Goal: Task Accomplishment & Management: Manage account settings

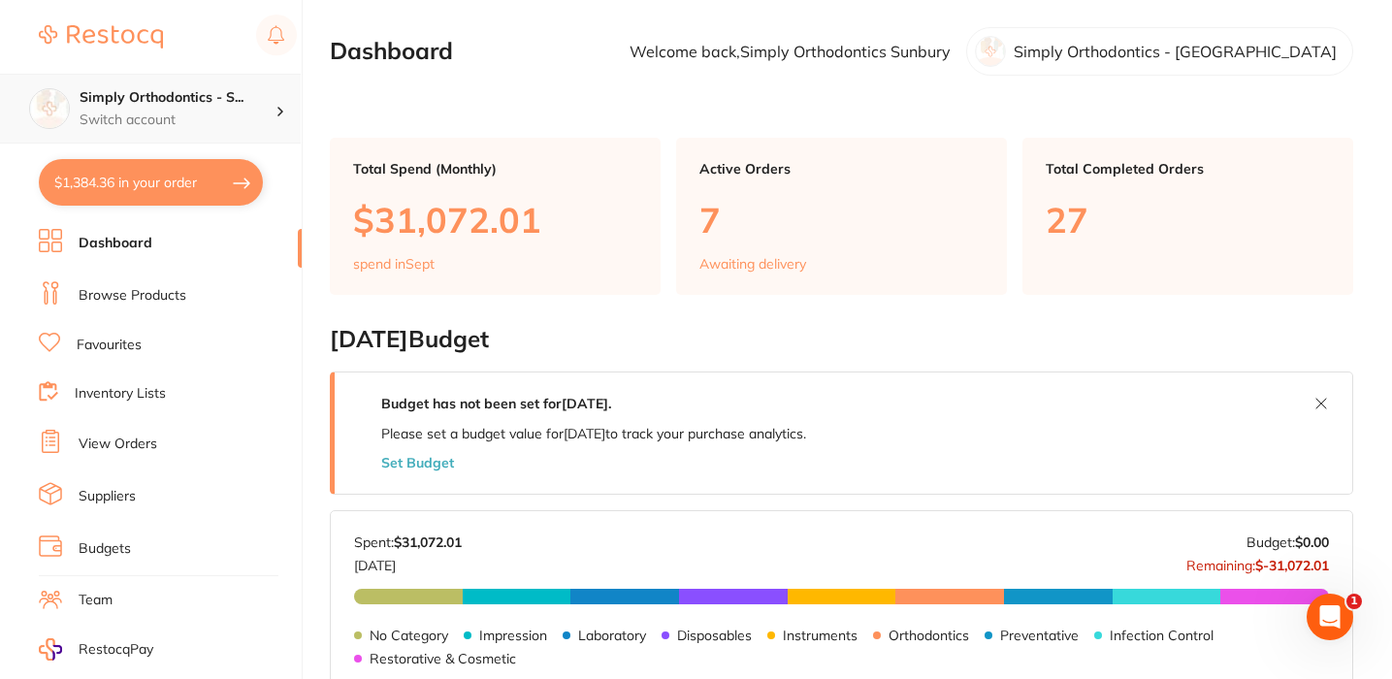
click at [216, 124] on p "Switch account" at bounding box center [178, 120] width 196 height 19
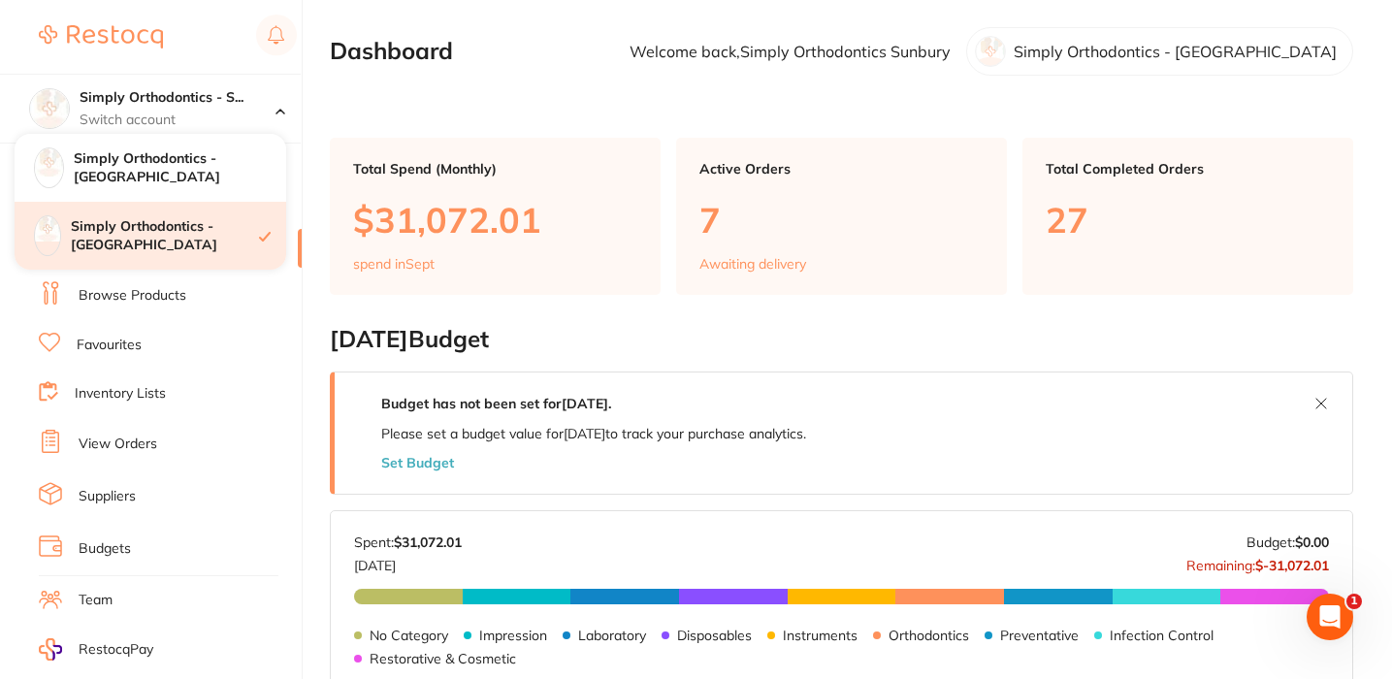
click at [204, 242] on h4 "Simply Orthodontics - [GEOGRAPHIC_DATA]" at bounding box center [165, 236] width 188 height 38
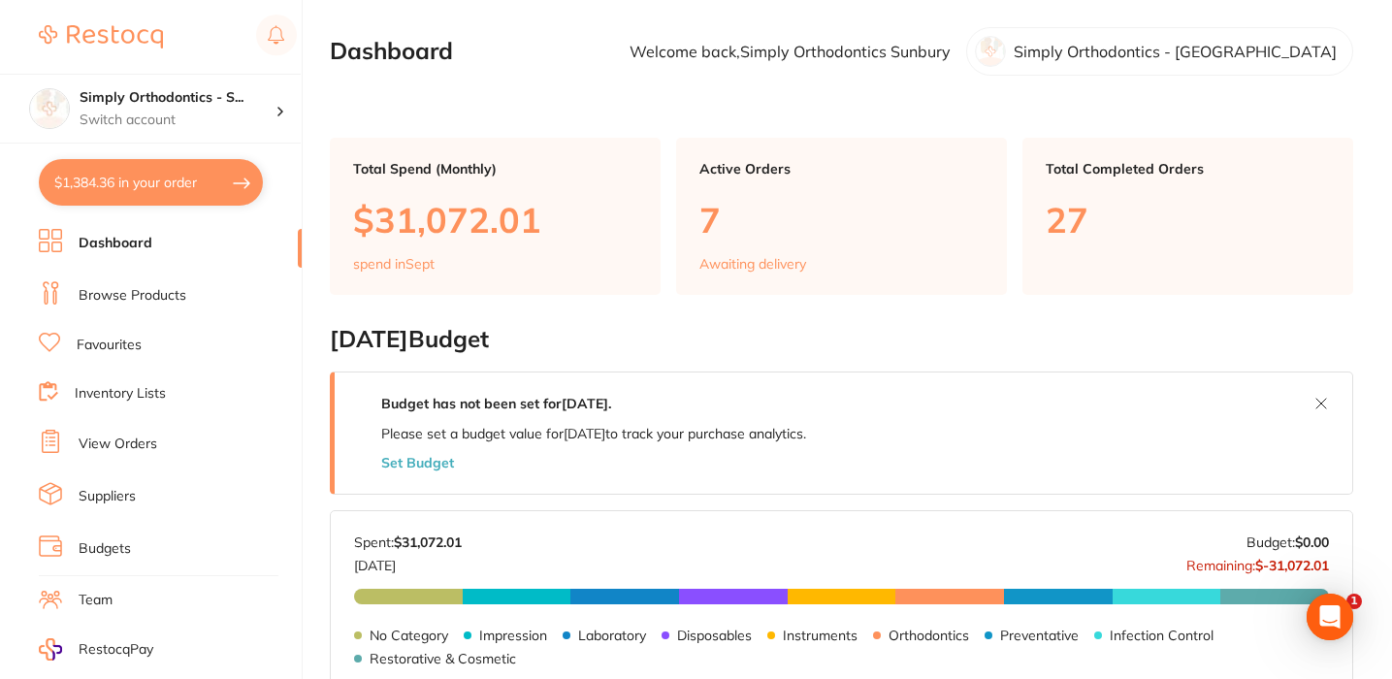
click at [111, 444] on link "View Orders" at bounding box center [118, 444] width 79 height 19
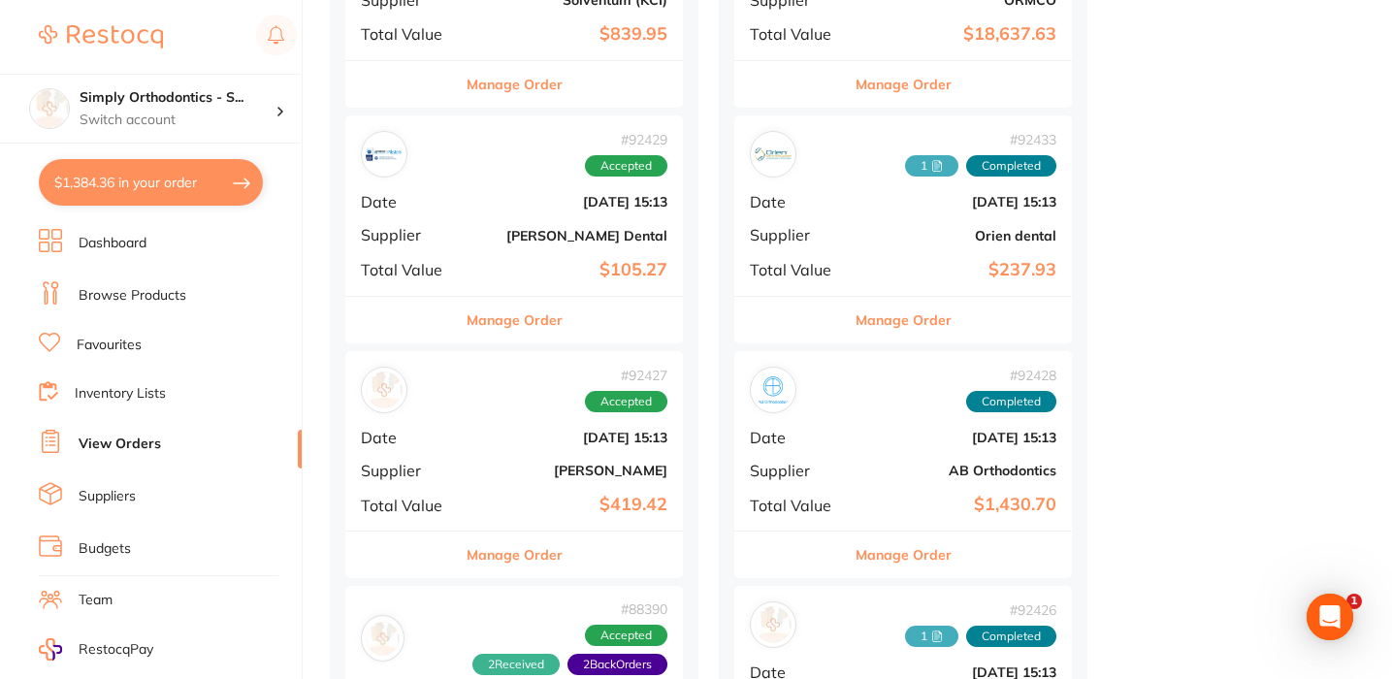
scroll to position [960, 0]
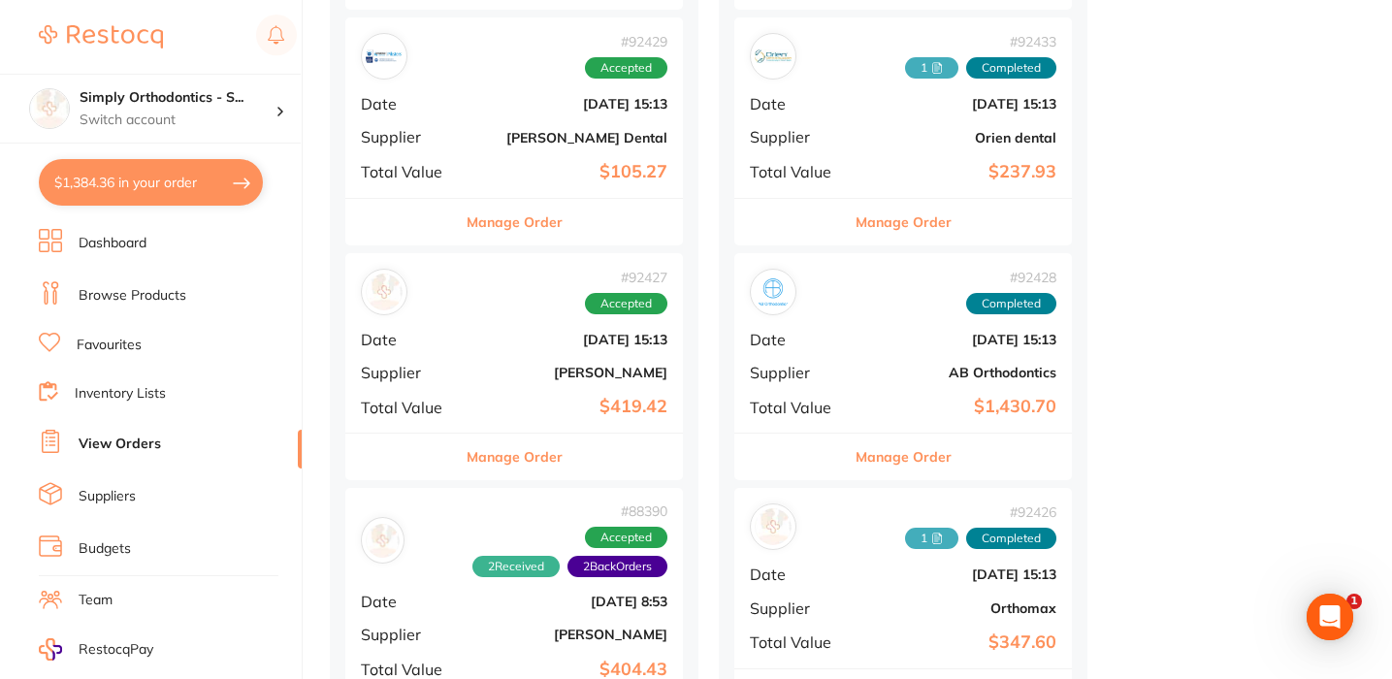
click at [901, 434] on button "Manage Order" at bounding box center [904, 457] width 96 height 47
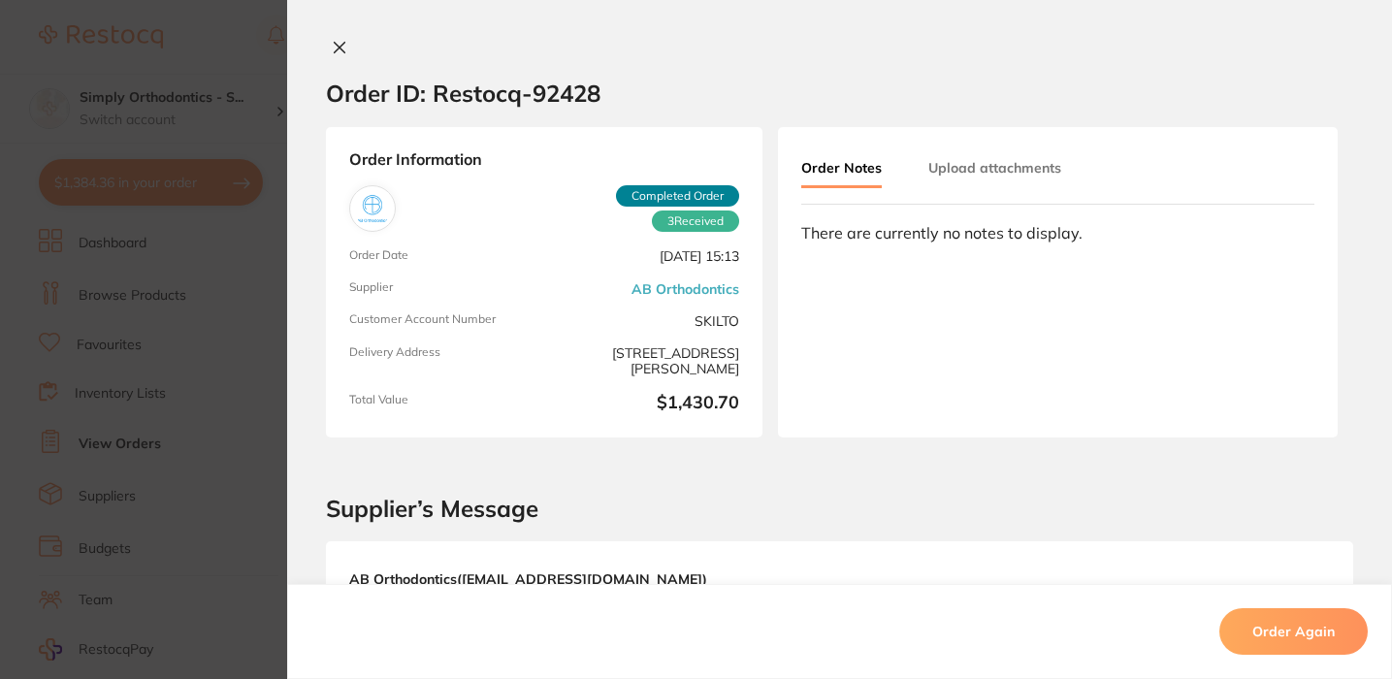
click at [1004, 167] on button "Upload attachments" at bounding box center [994, 167] width 133 height 35
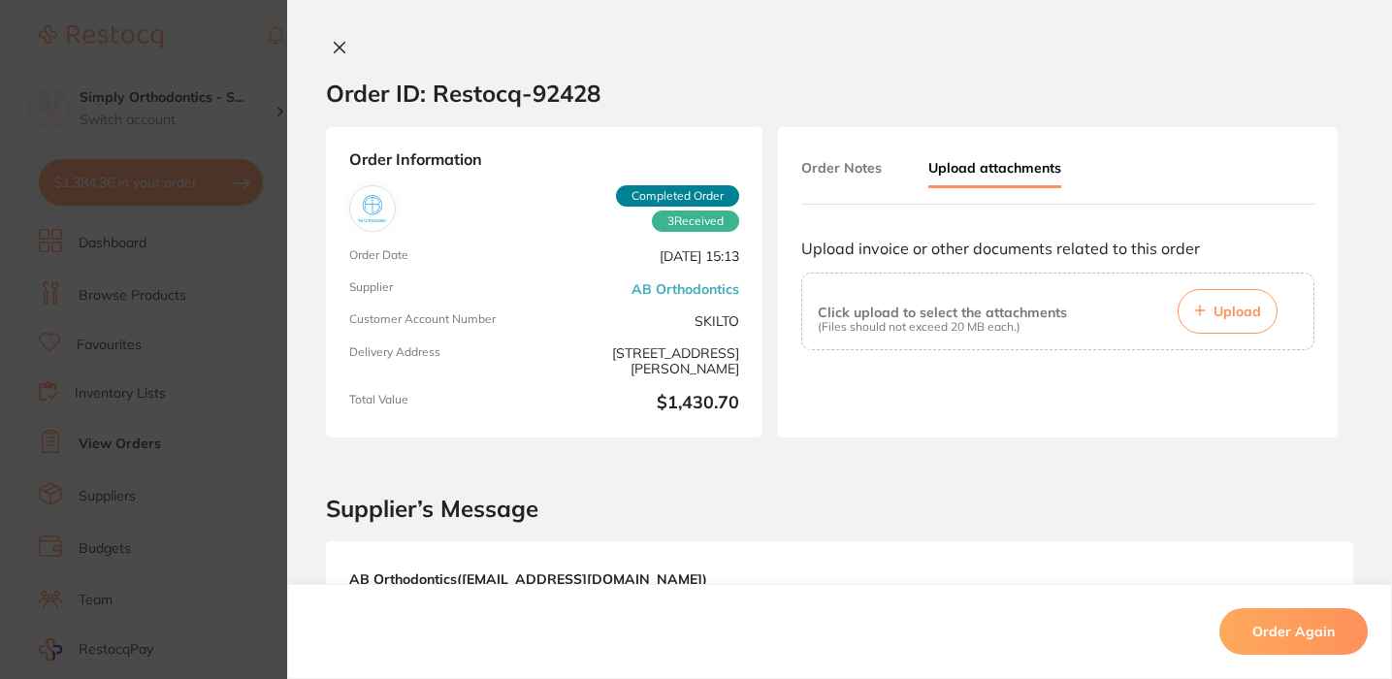
click at [1223, 320] on span "Upload" at bounding box center [1238, 311] width 48 height 17
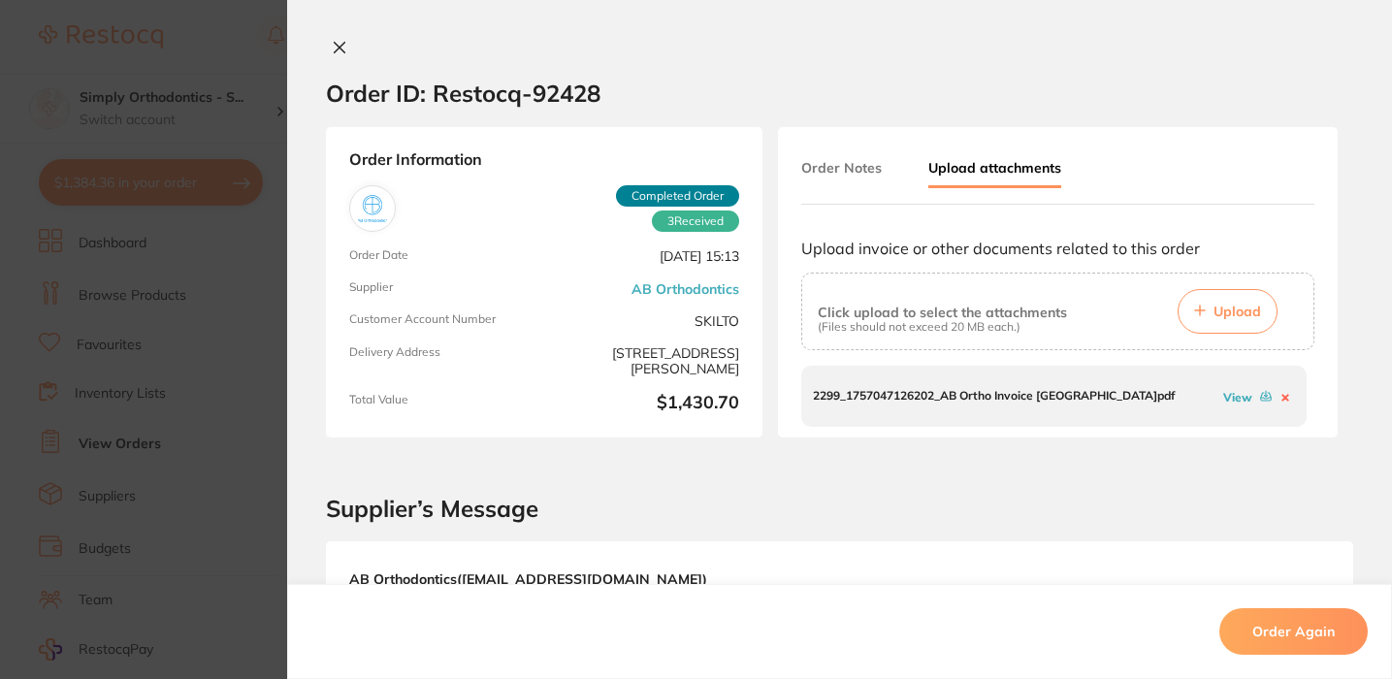
click at [335, 45] on icon at bounding box center [340, 48] width 11 height 11
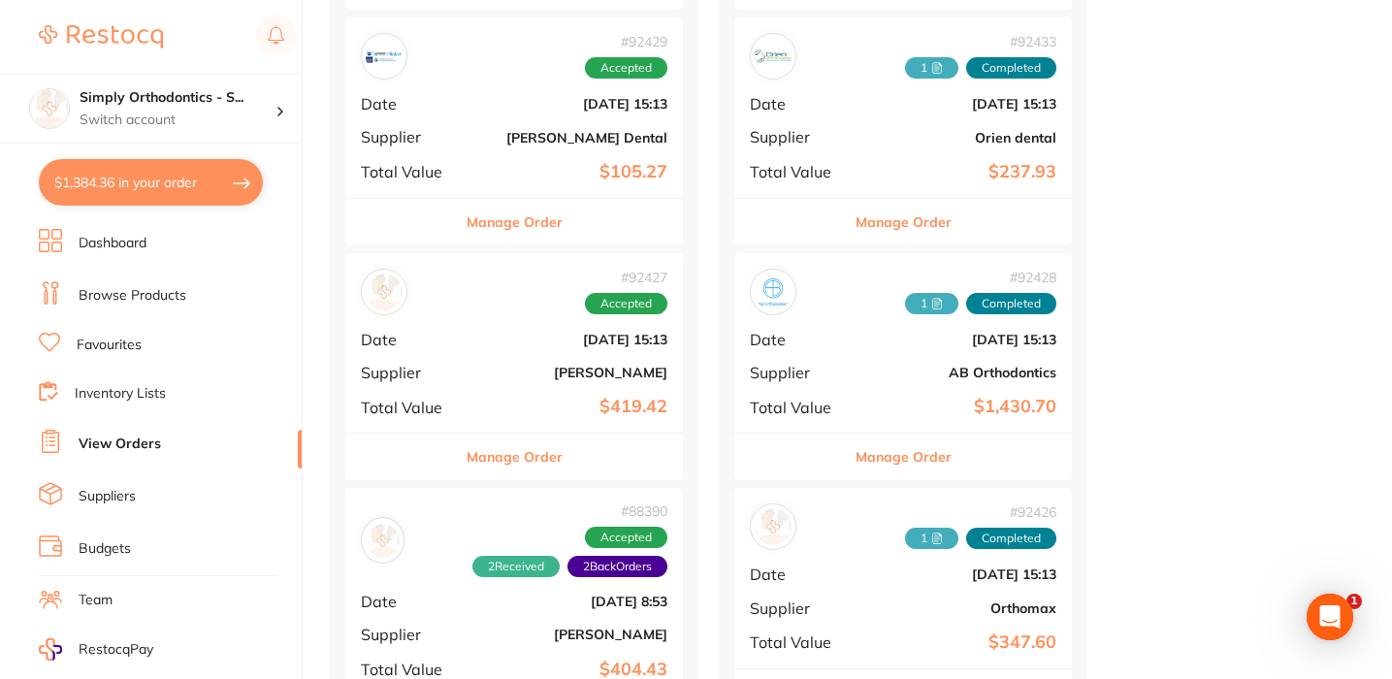
click at [118, 441] on link "View Orders" at bounding box center [120, 444] width 82 height 19
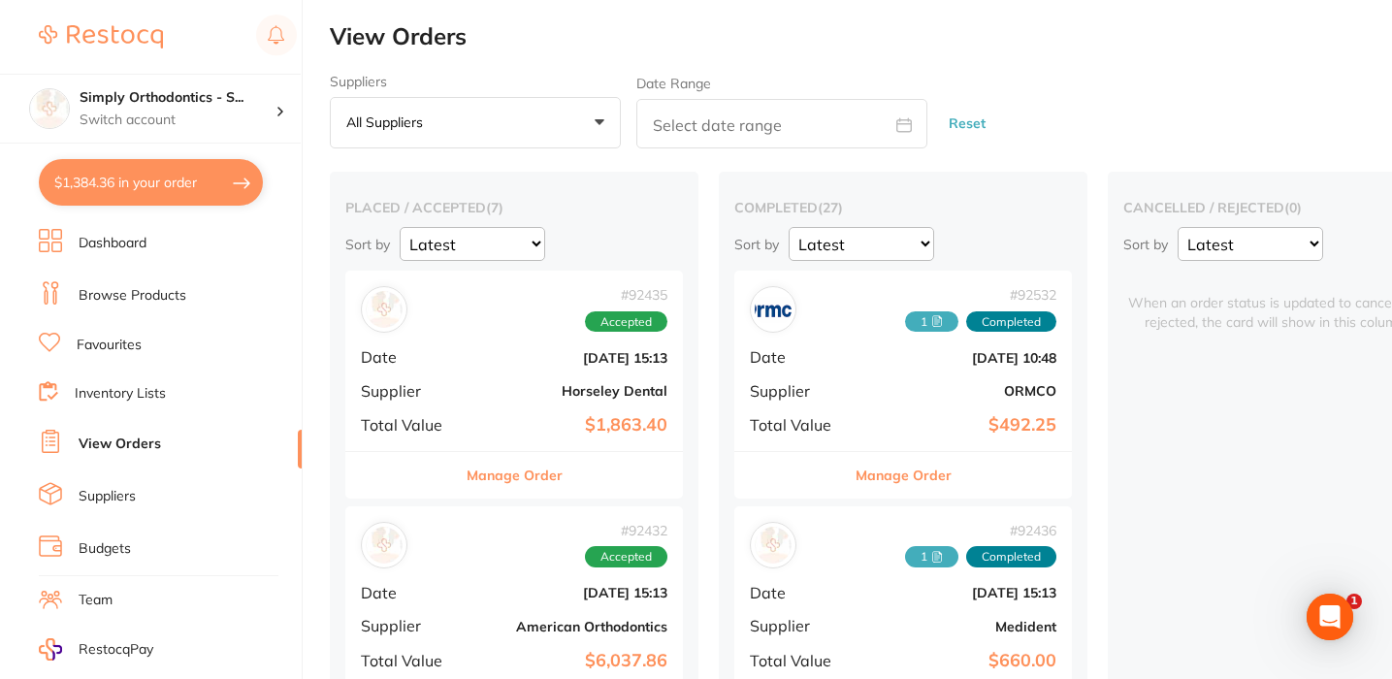
click at [1045, 80] on div "Suppliers All suppliers +0 All suppliers AB Orthodontics [PERSON_NAME] AHP Dent…" at bounding box center [861, 112] width 1062 height 76
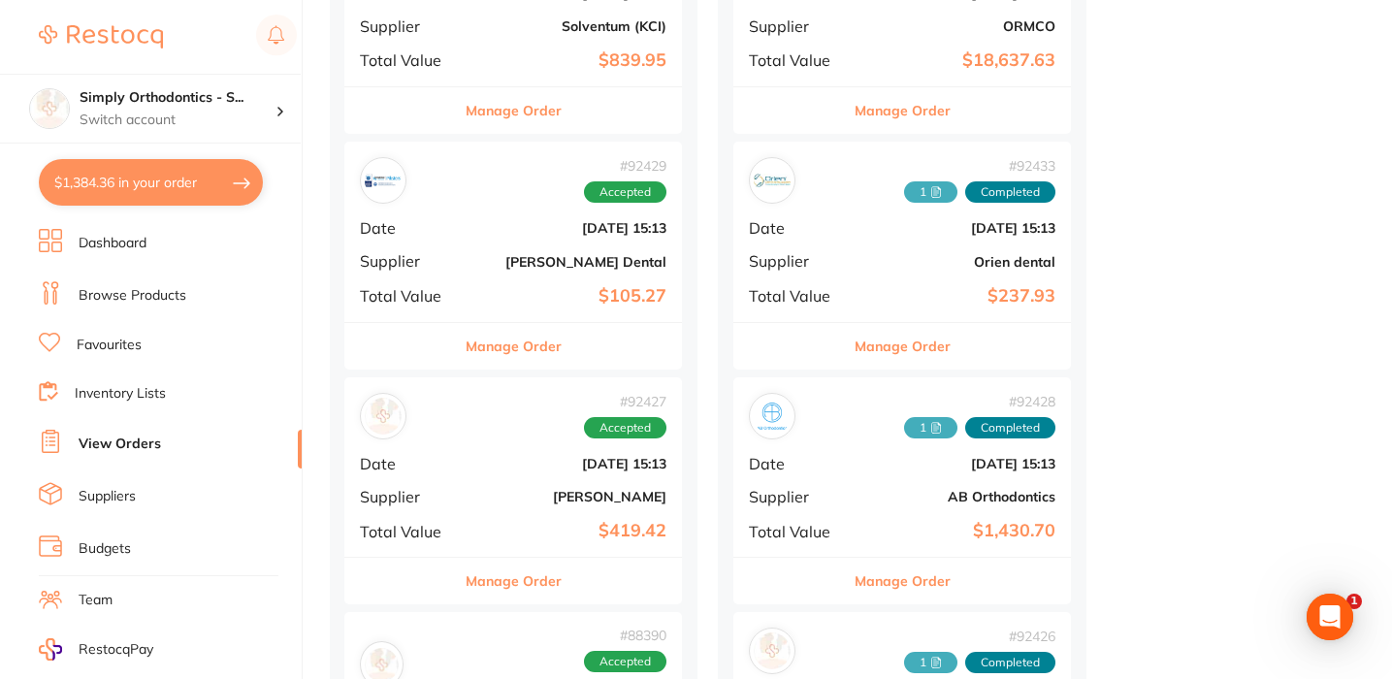
scroll to position [816, 0]
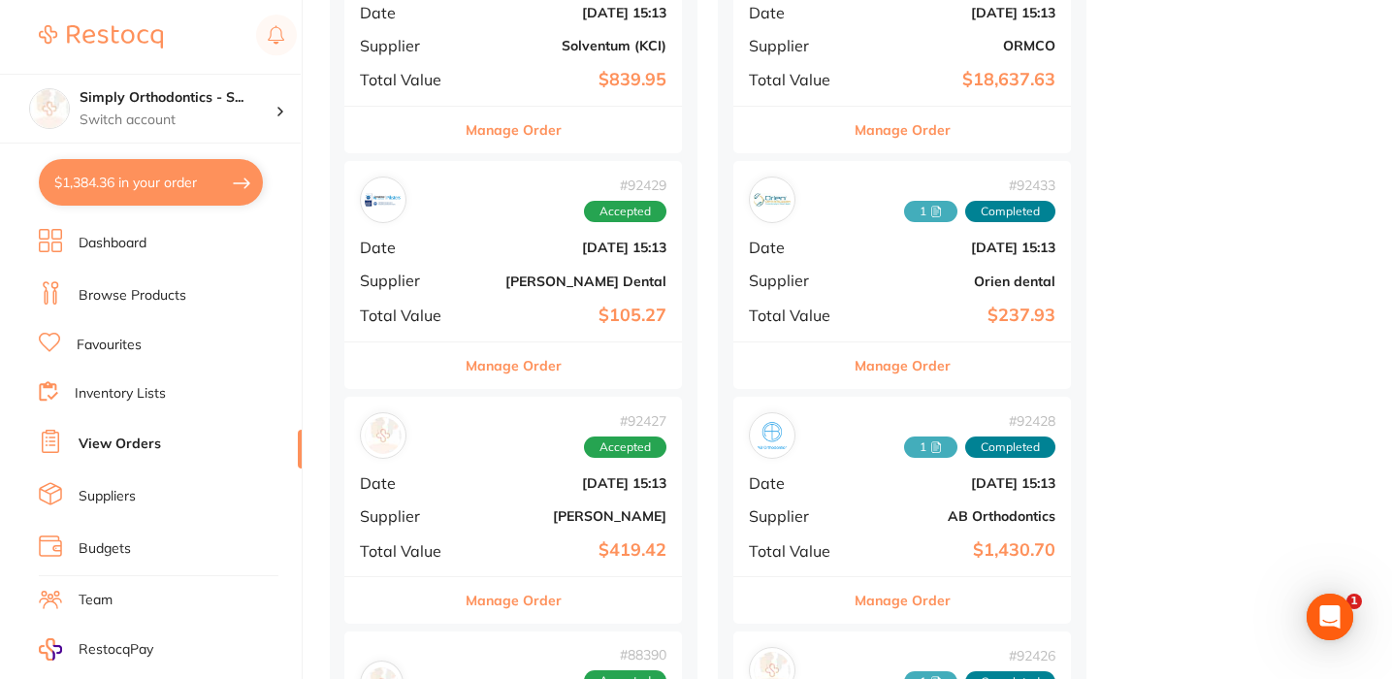
click at [502, 367] on button "Manage Order" at bounding box center [514, 365] width 96 height 47
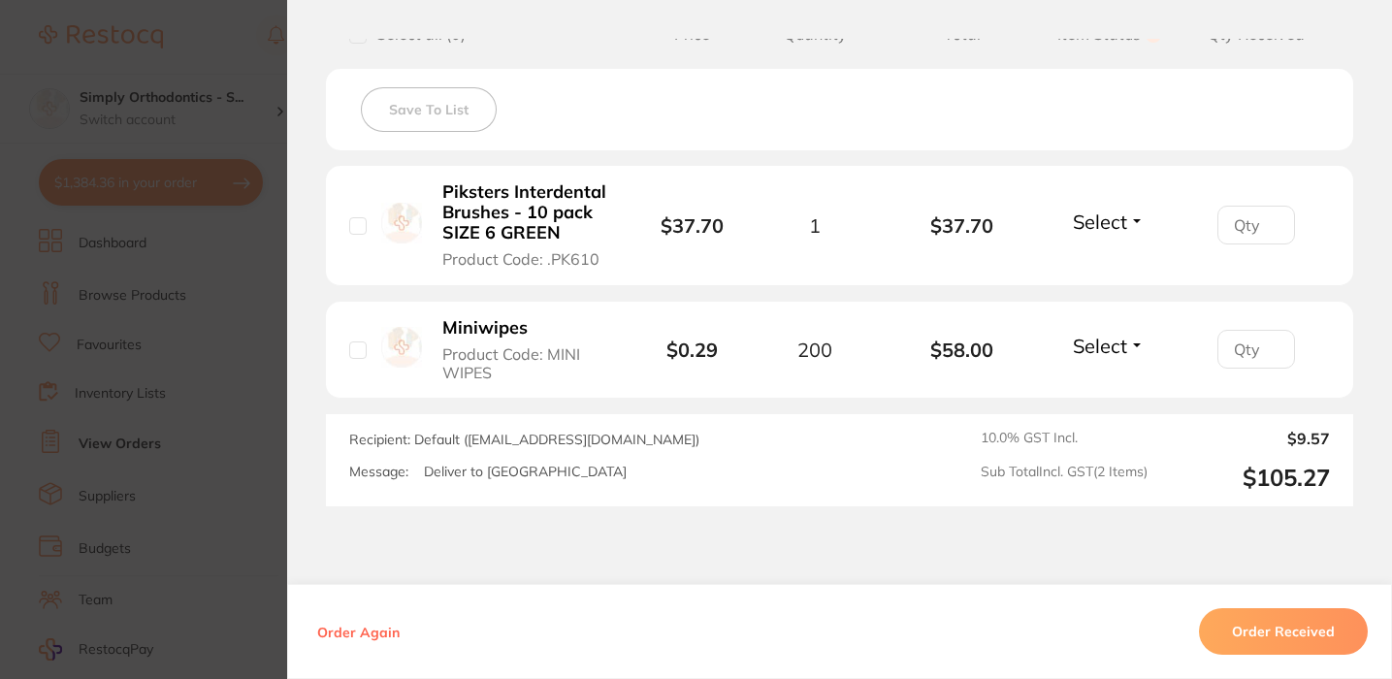
scroll to position [509, 0]
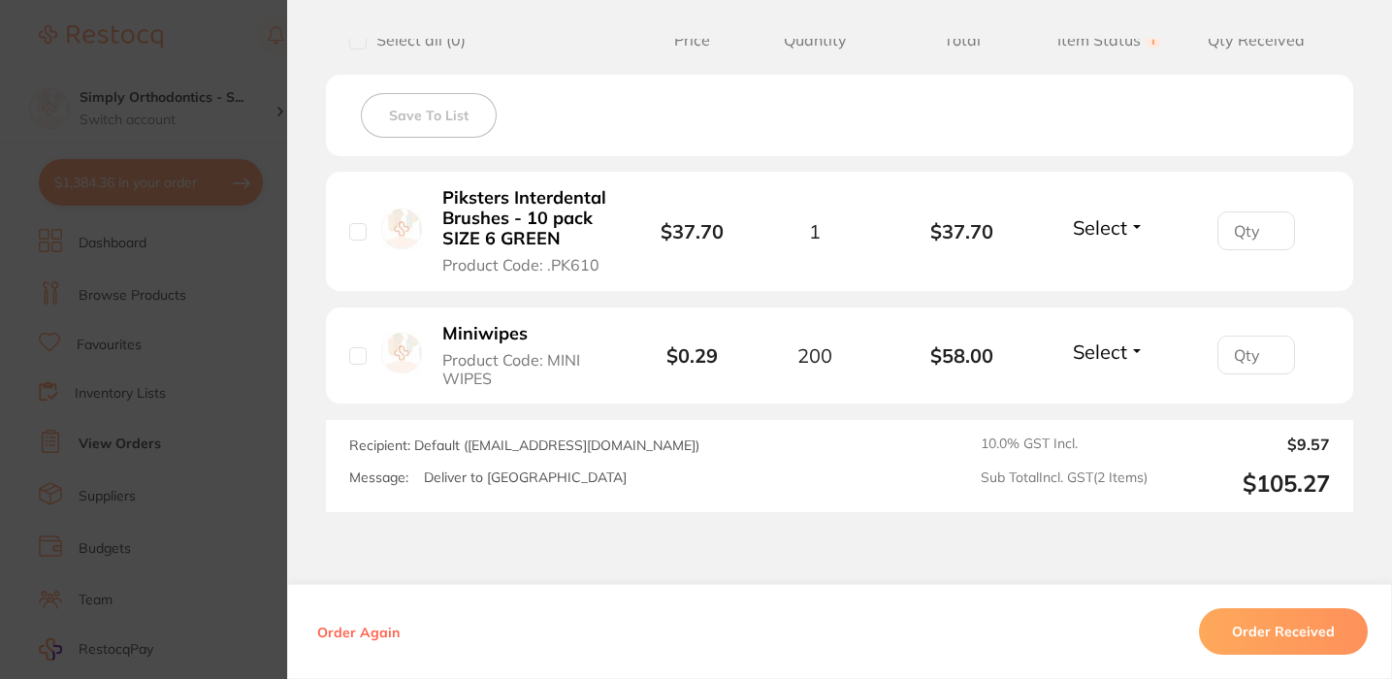
click at [164, 267] on section "Order ID: Restocq- 92429 Order Information Accepted Order Order Date [DATE] 15:…" at bounding box center [696, 339] width 1392 height 679
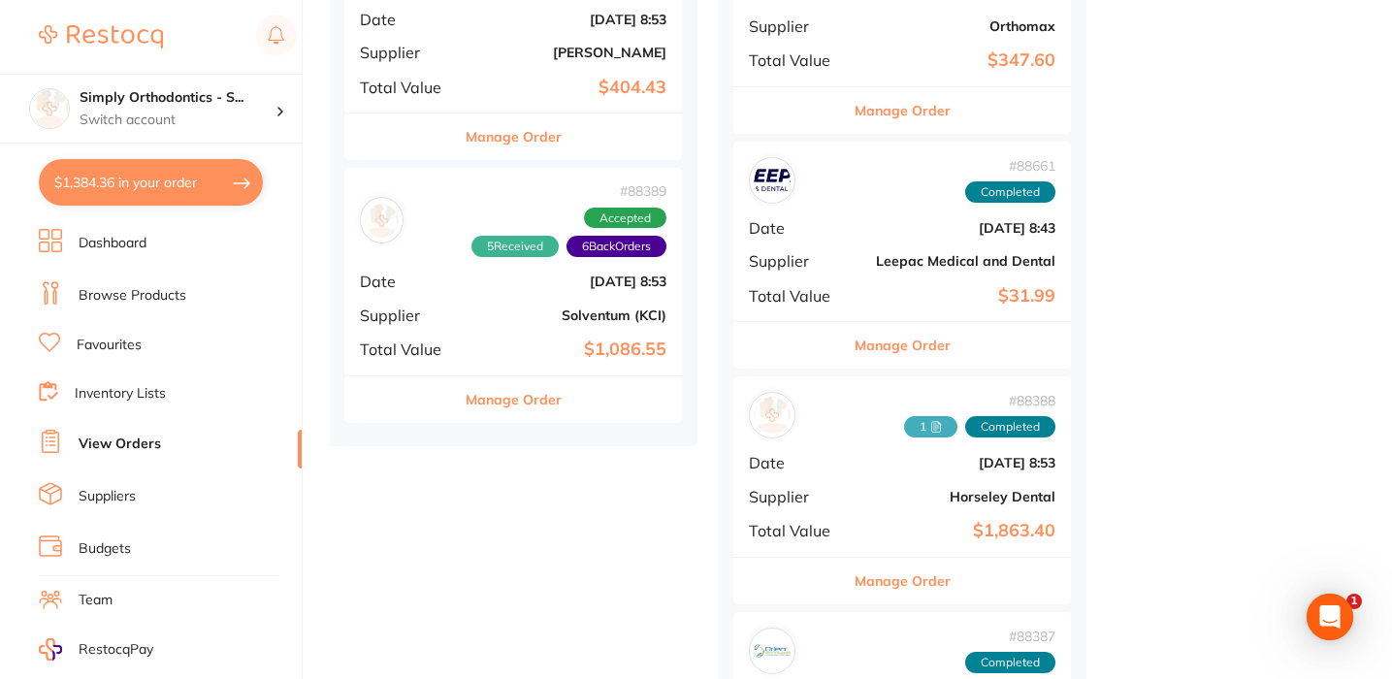
scroll to position [1544, 0]
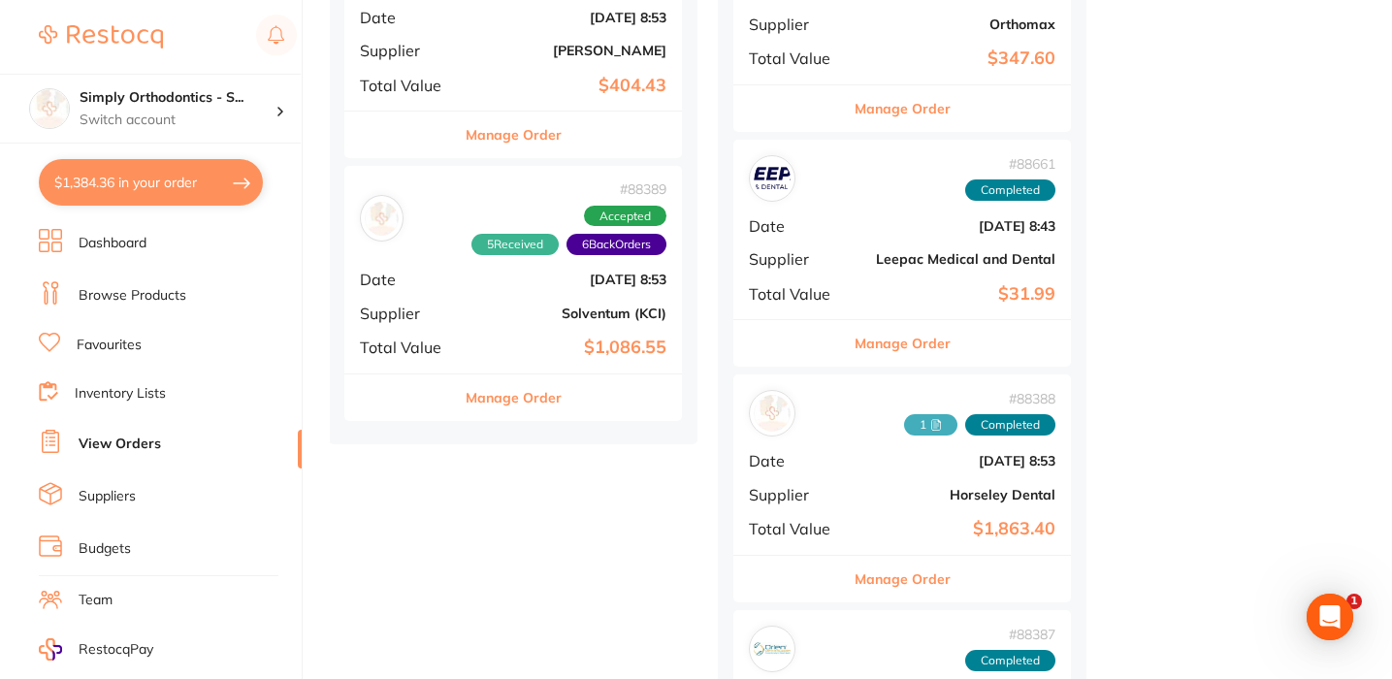
click at [524, 374] on button "Manage Order" at bounding box center [514, 397] width 96 height 47
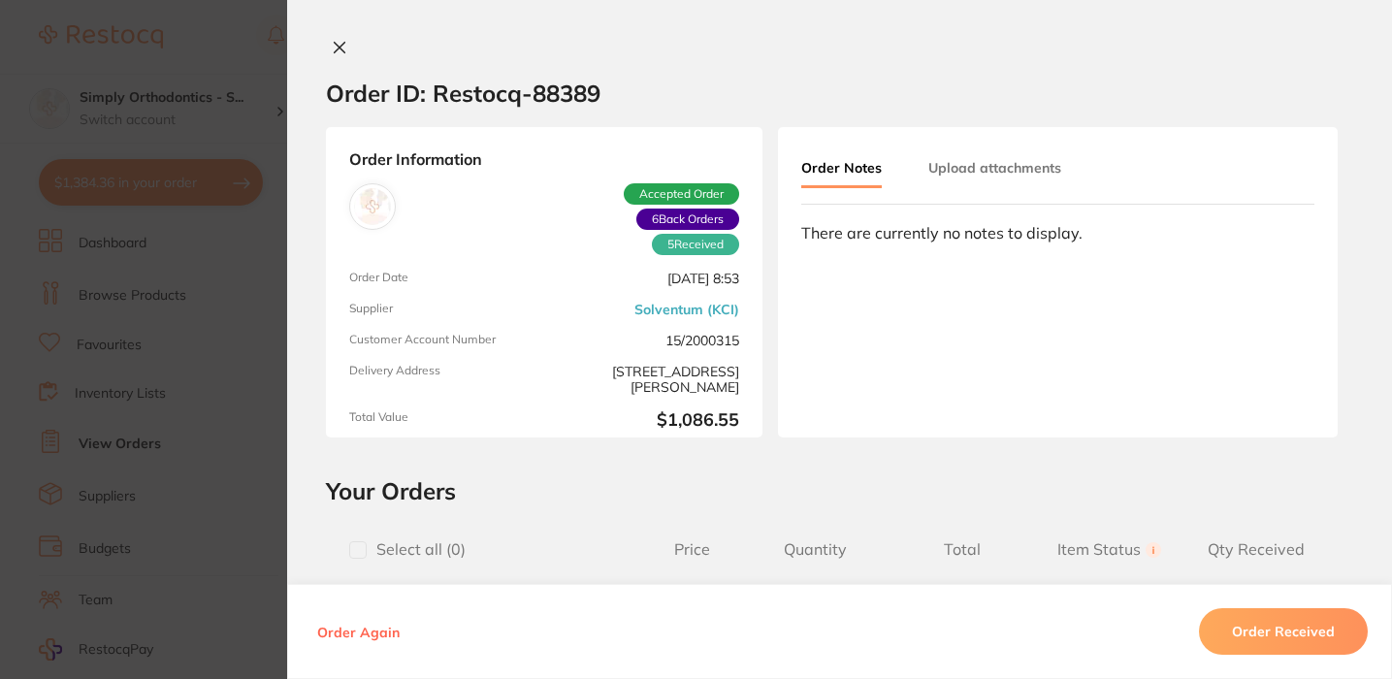
click at [332, 49] on icon at bounding box center [340, 48] width 16 height 16
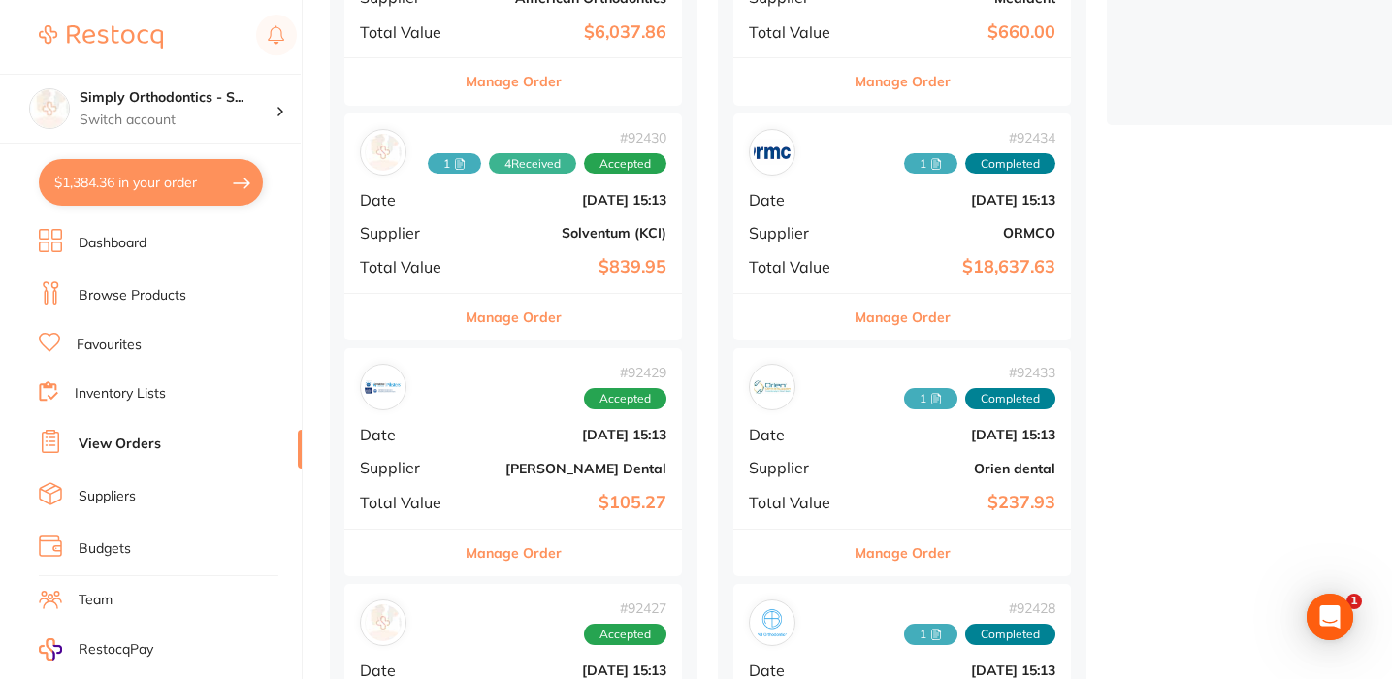
scroll to position [628, 0]
click at [485, 299] on button "Manage Order" at bounding box center [514, 318] width 96 height 47
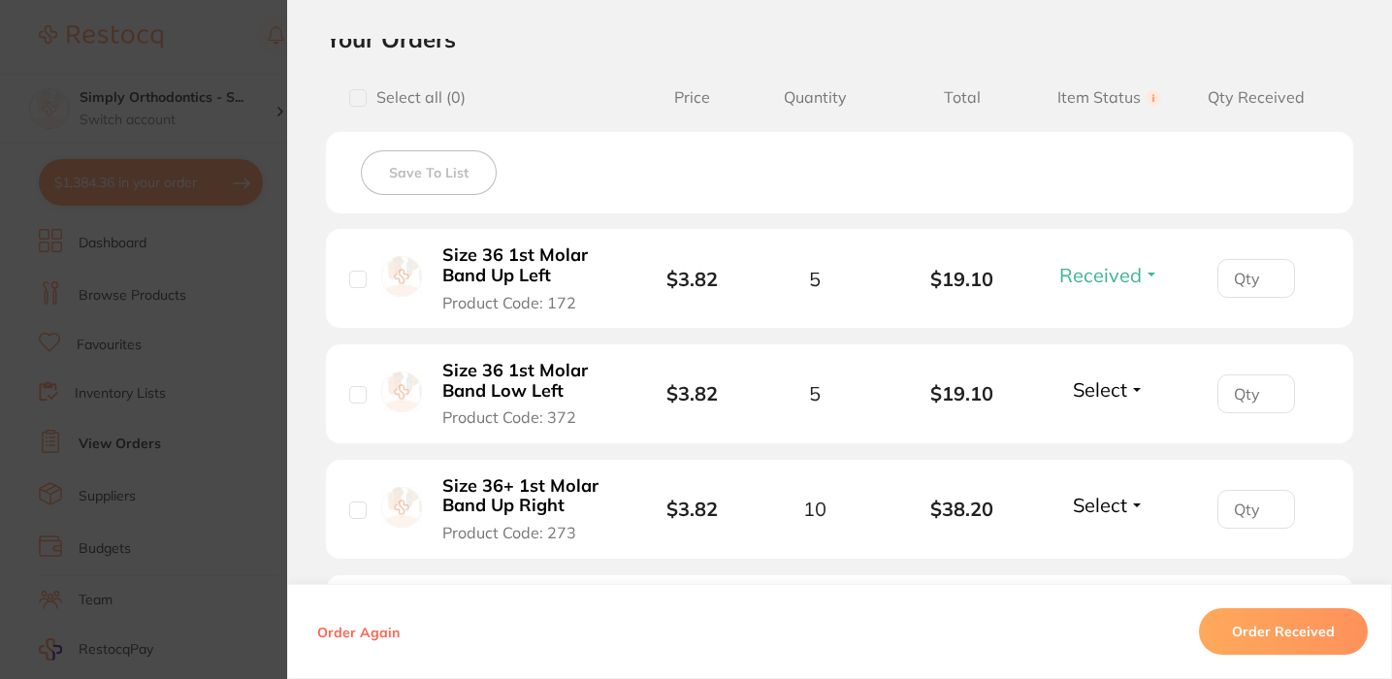
scroll to position [464, 0]
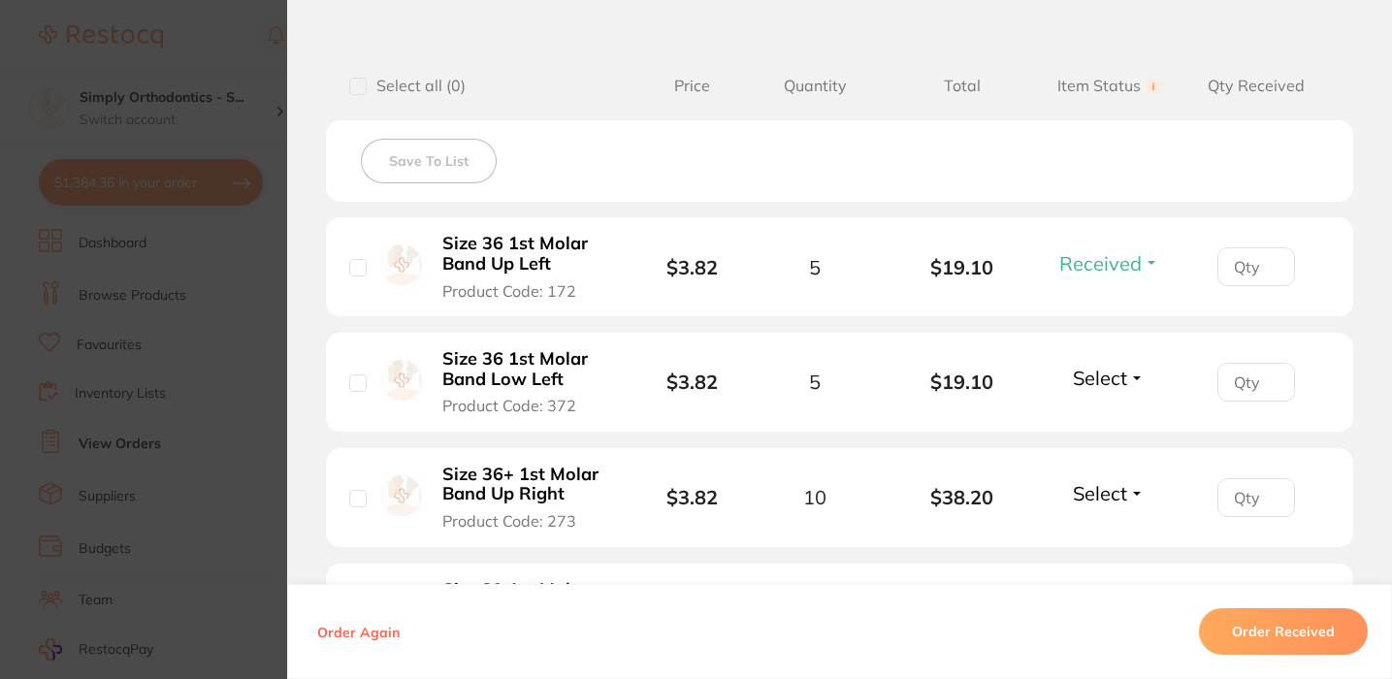
click at [1113, 267] on span "Received" at bounding box center [1100, 263] width 82 height 24
click at [1078, 258] on span "Received" at bounding box center [1100, 263] width 82 height 24
click at [1101, 310] on span "Received" at bounding box center [1109, 305] width 49 height 15
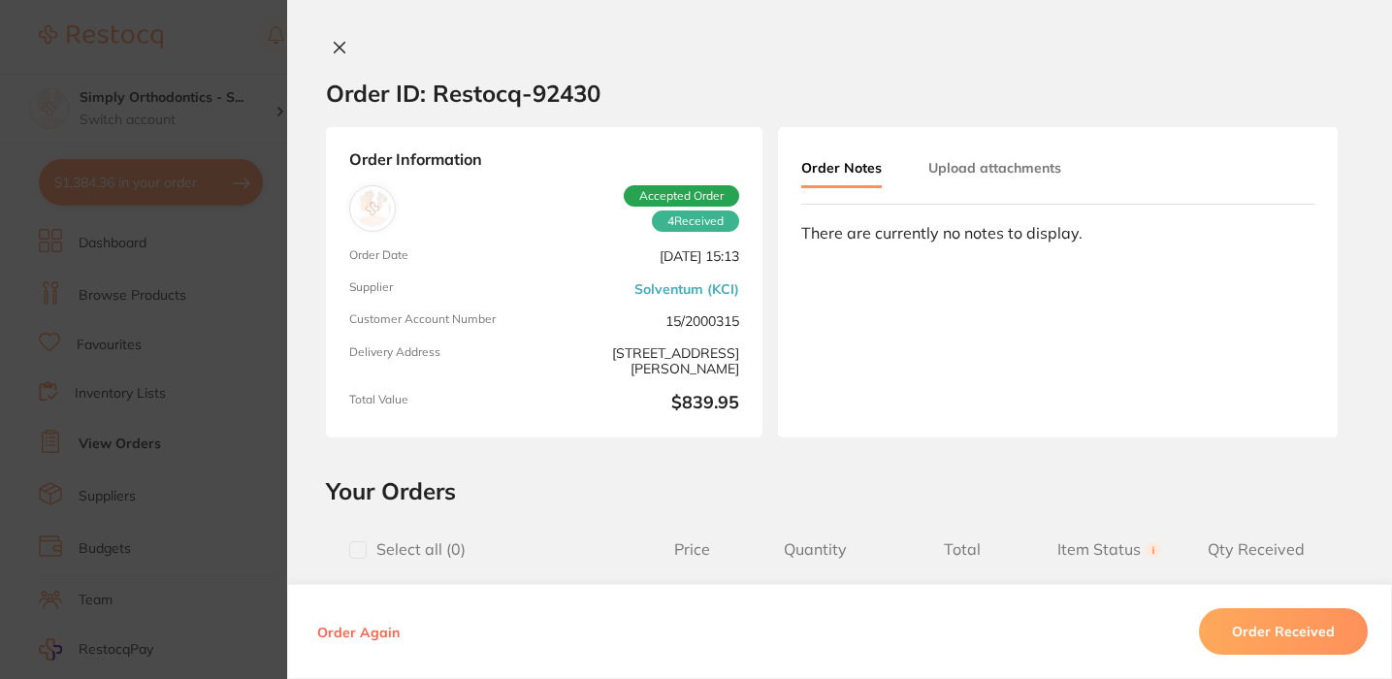
scroll to position [0, 0]
click at [332, 47] on icon at bounding box center [340, 48] width 16 height 16
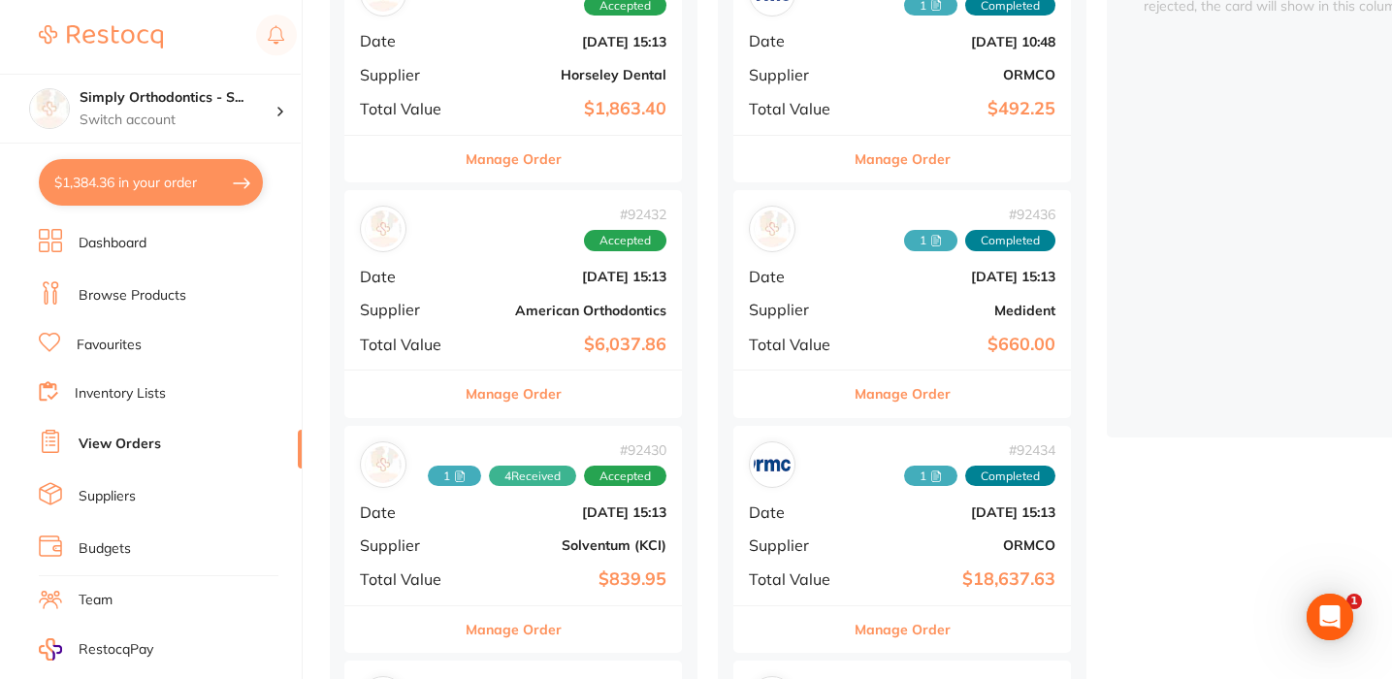
scroll to position [321, 0]
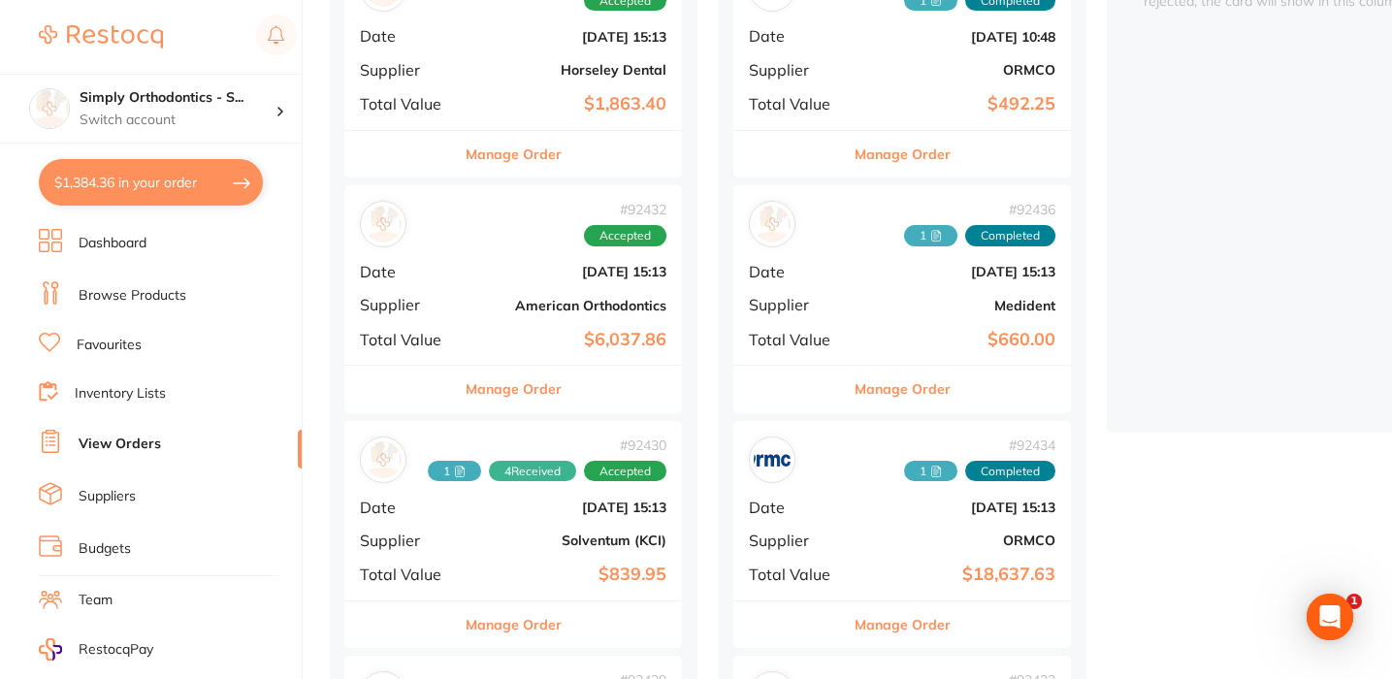
click at [1213, 257] on div "cancelled / rejected ( 0 ) Sort by Latest Notification When an order status is …" at bounding box center [1291, 142] width 369 height 582
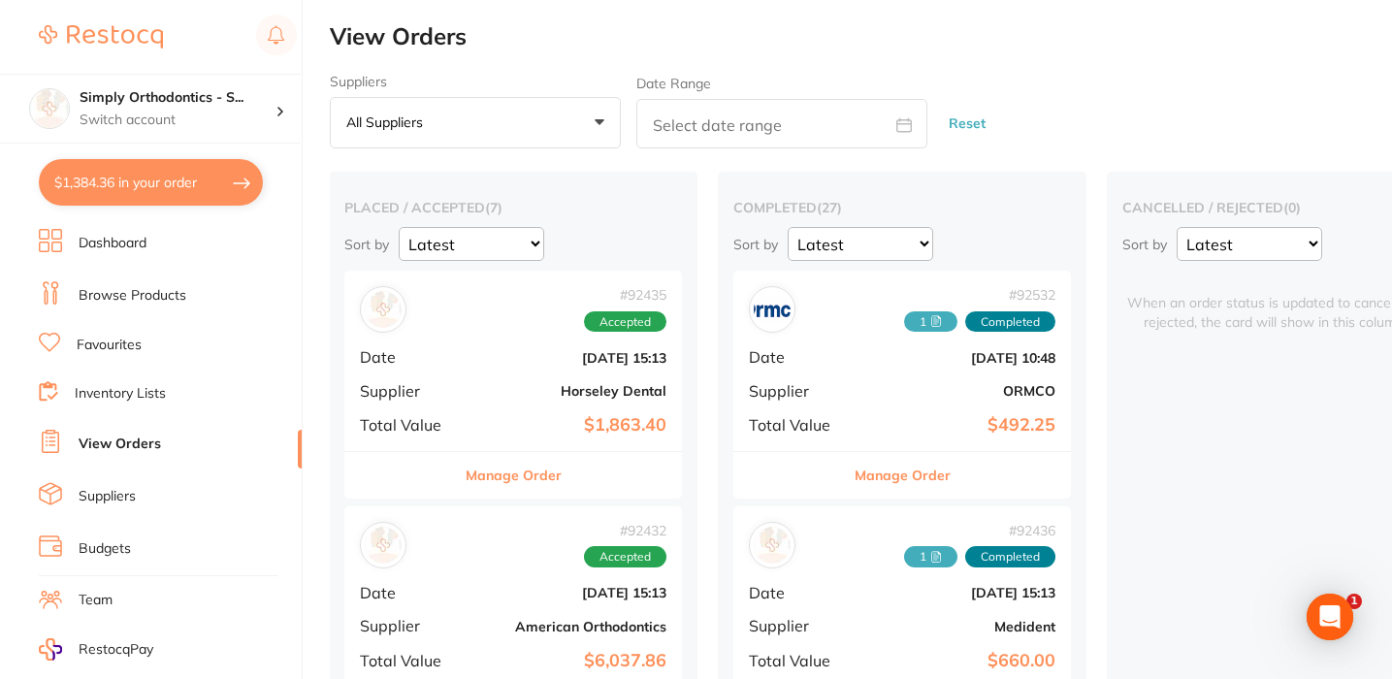
scroll to position [0, 0]
click at [414, 127] on p "All suppliers" at bounding box center [388, 122] width 84 height 17
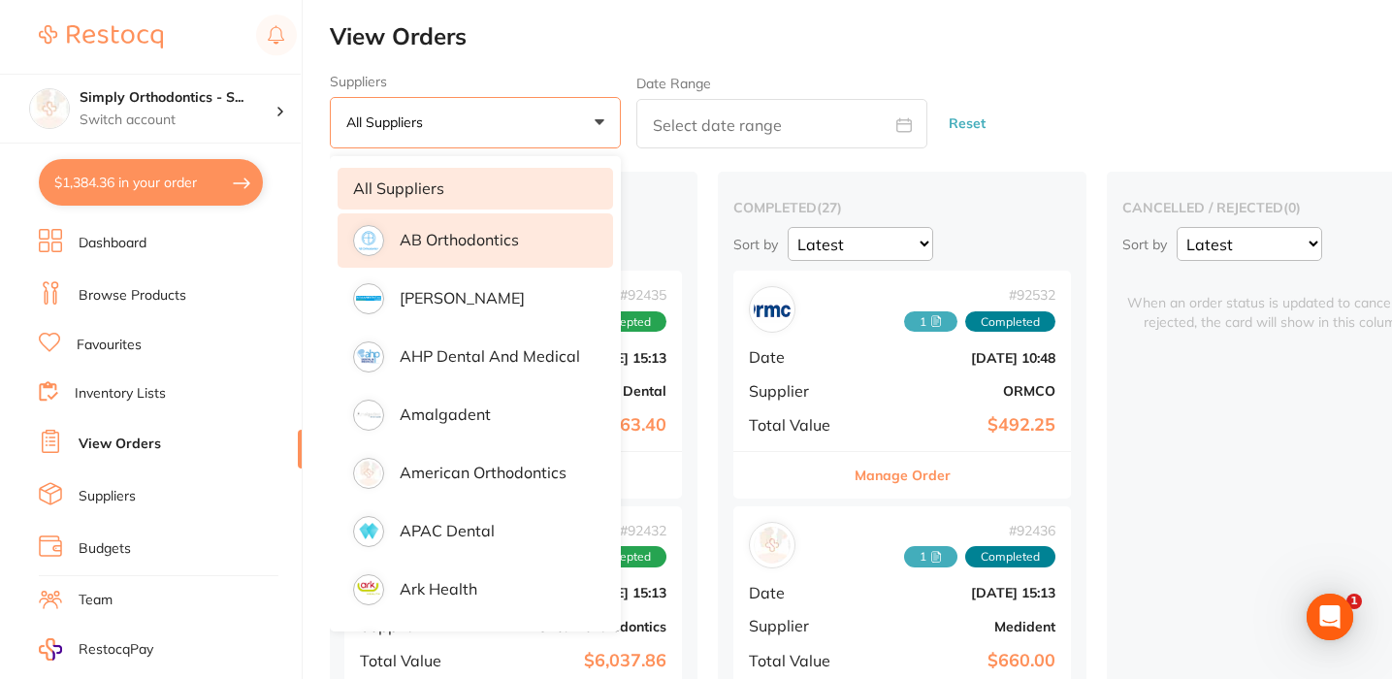
click at [429, 234] on p "AB Orthodontics" at bounding box center [459, 239] width 119 height 17
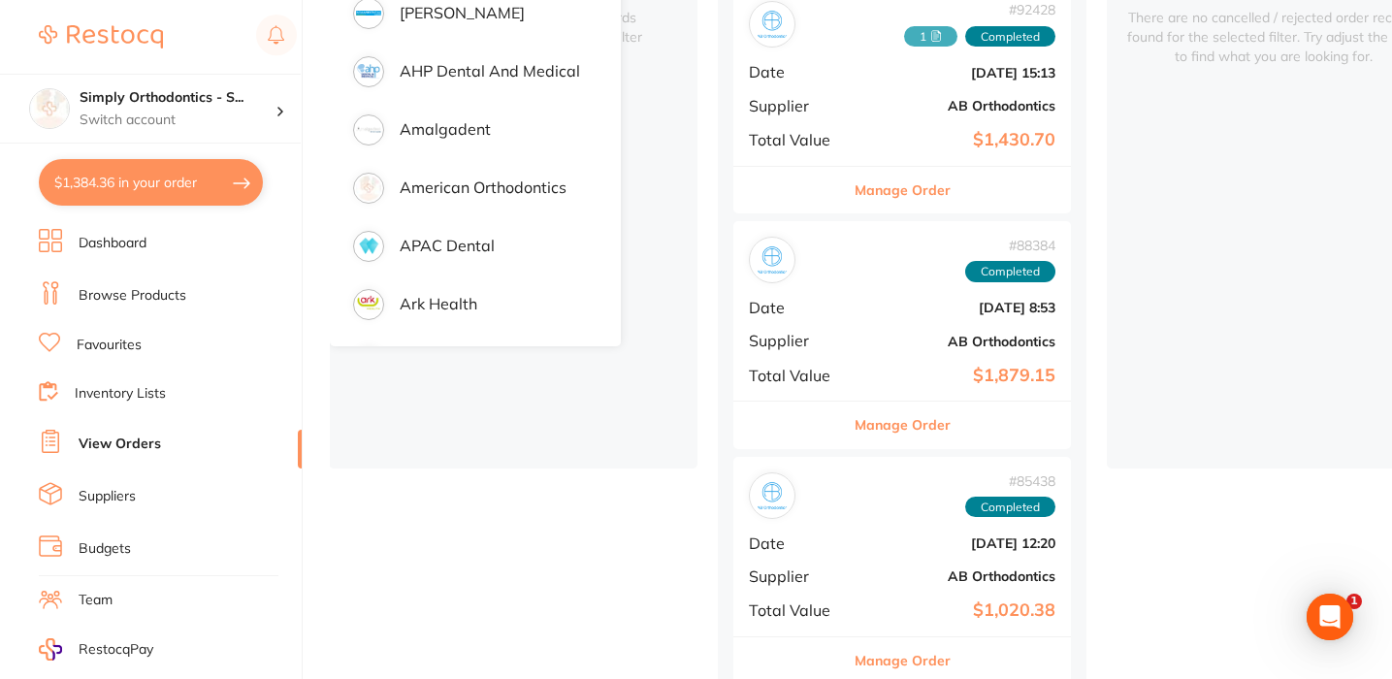
scroll to position [286, 0]
click at [902, 417] on button "Manage Order" at bounding box center [903, 424] width 96 height 47
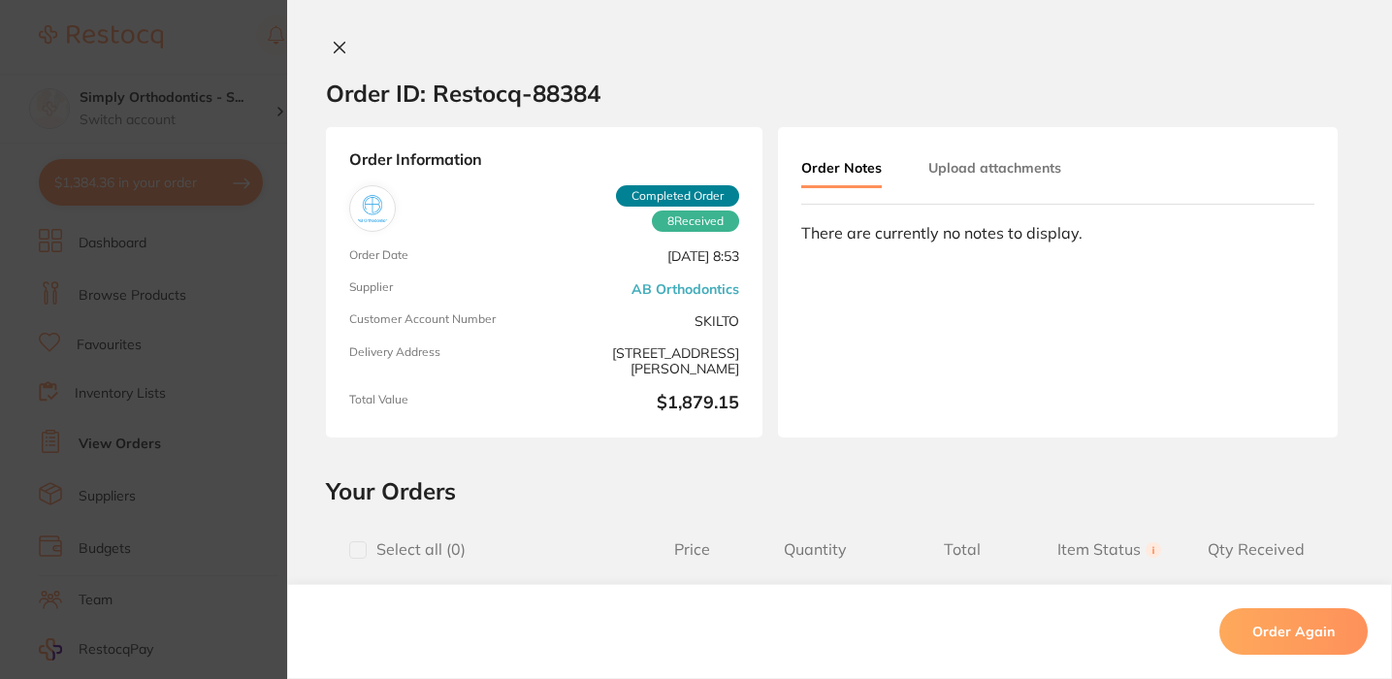
click at [342, 45] on button at bounding box center [339, 49] width 27 height 20
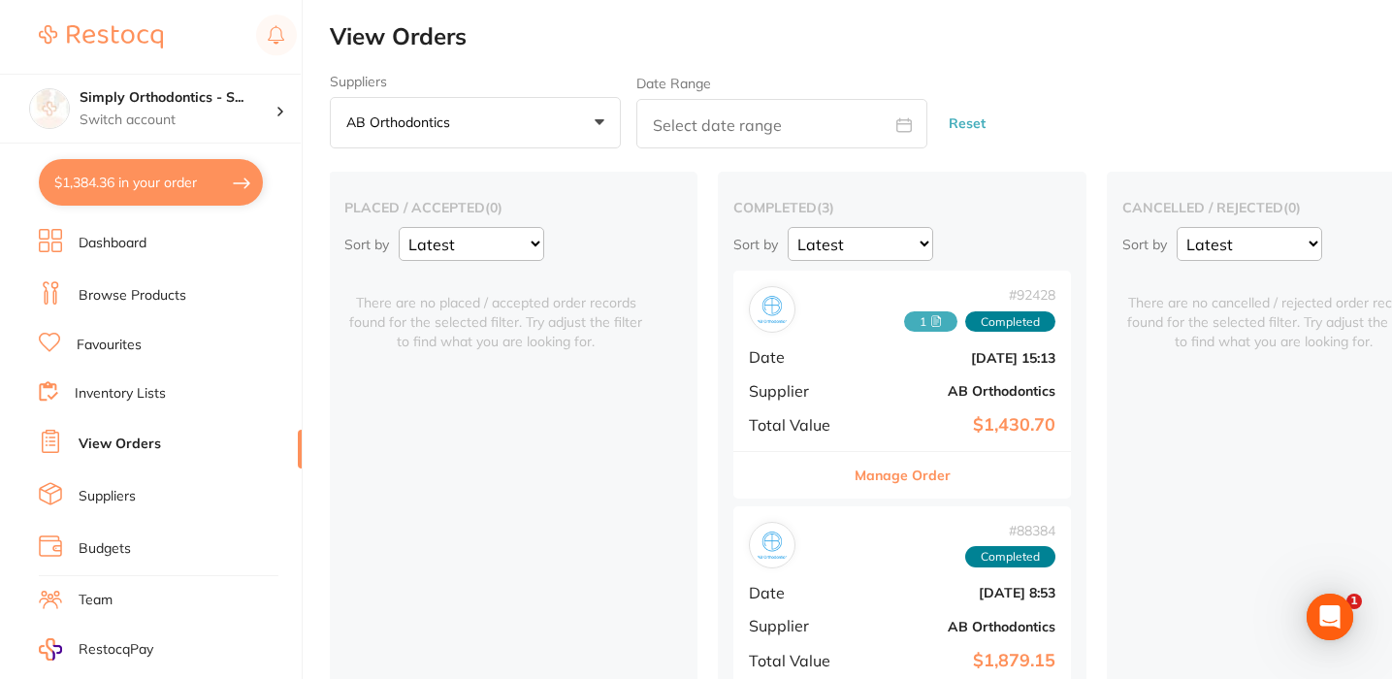
click at [968, 127] on button "Reset" at bounding box center [967, 123] width 49 height 51
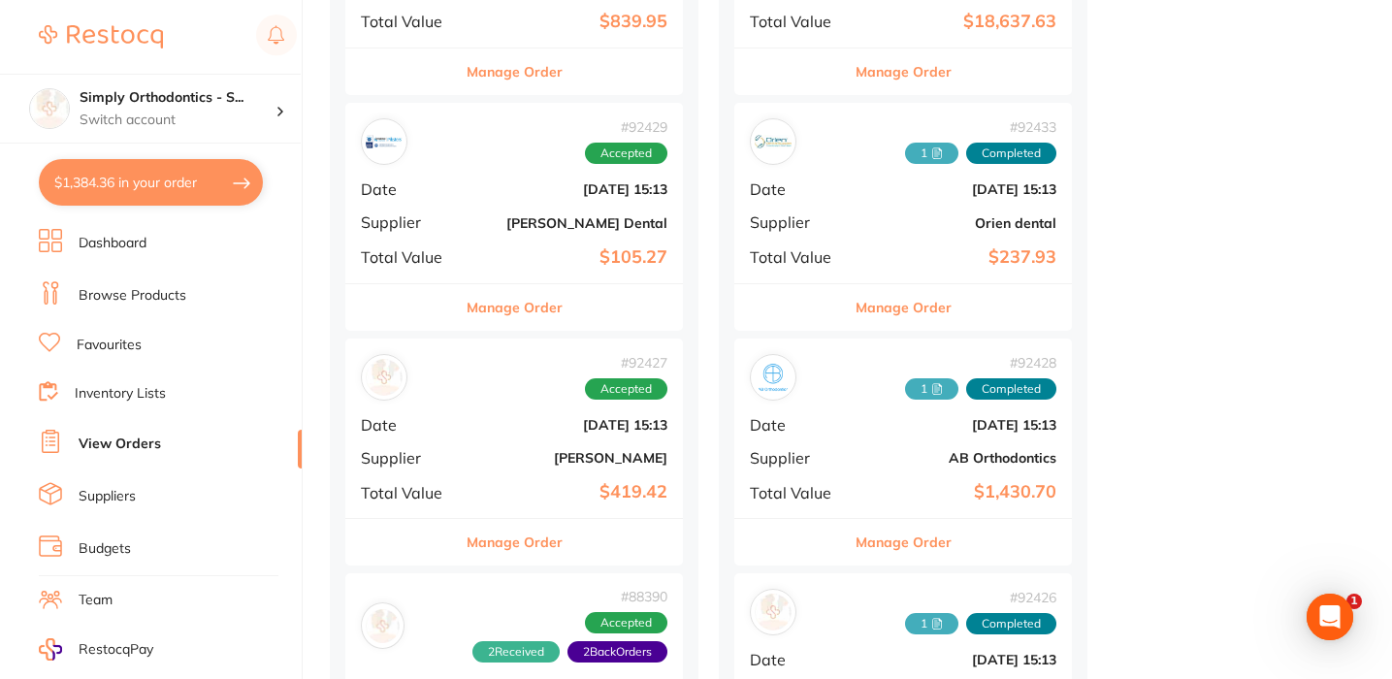
scroll to position [935, 0]
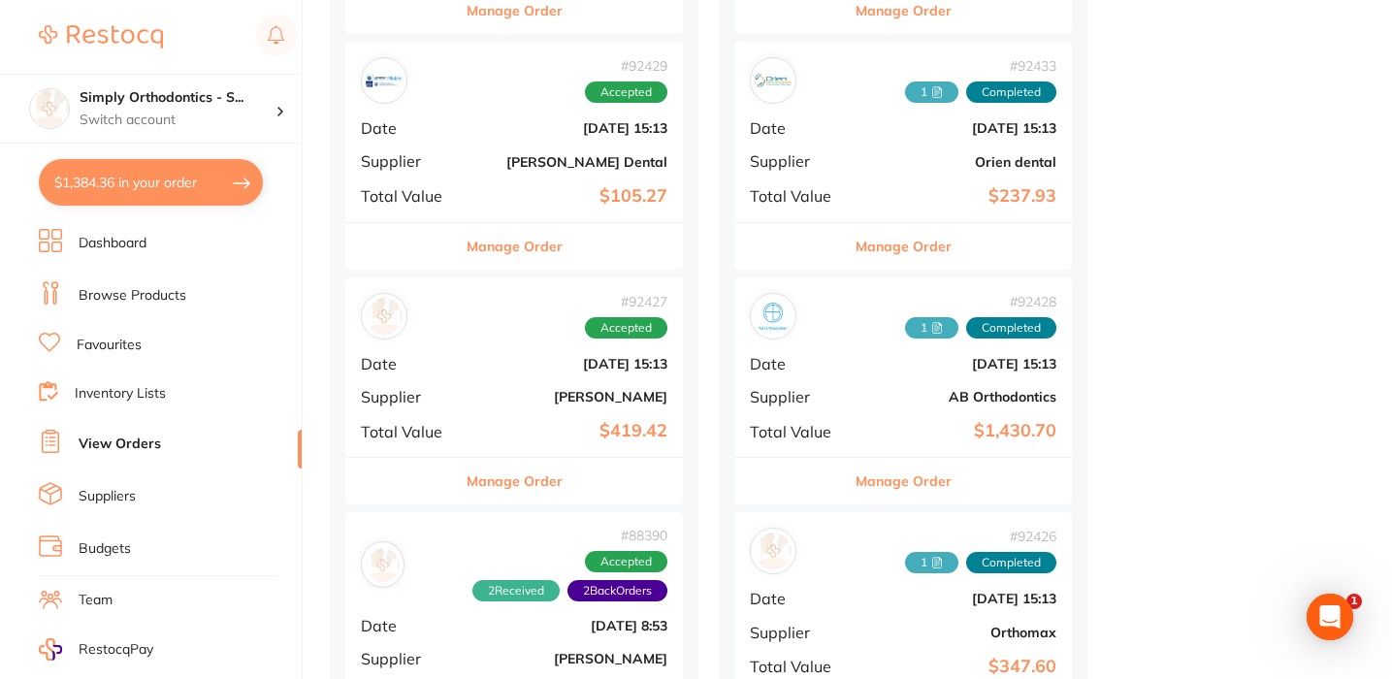
click at [494, 482] on button "Manage Order" at bounding box center [515, 481] width 96 height 47
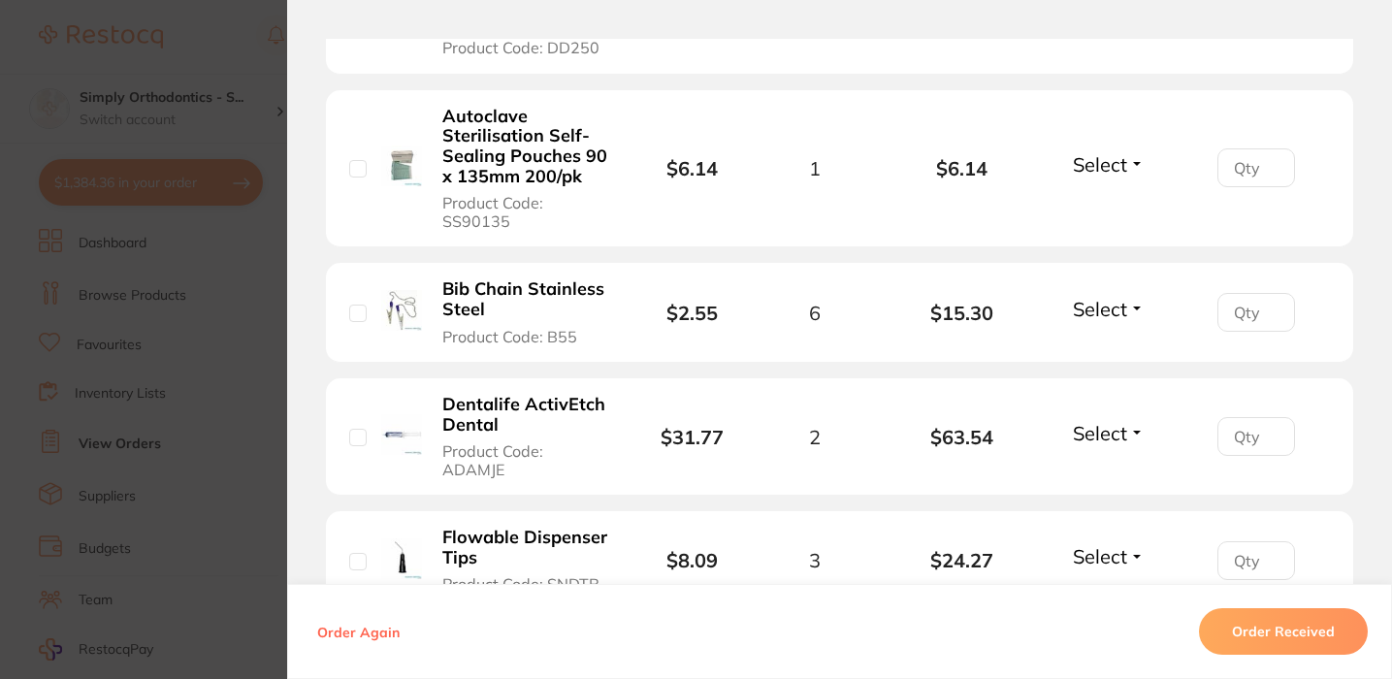
scroll to position [722, 0]
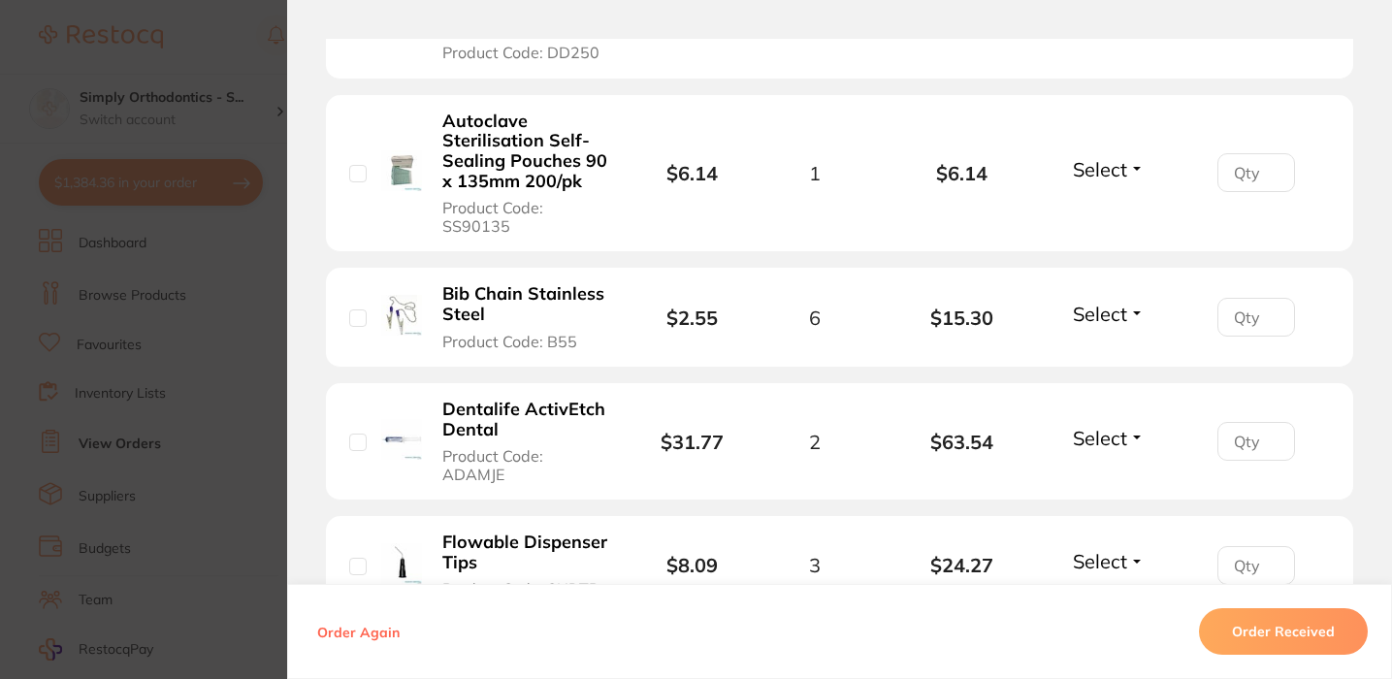
click at [1114, 426] on span "Select" at bounding box center [1100, 438] width 54 height 24
click at [1106, 472] on span "Received" at bounding box center [1109, 479] width 49 height 15
click at [240, 279] on section "Order ID: Restocq- 92427 Order Information 1 Received Accepted Order Order Date…" at bounding box center [696, 339] width 1392 height 679
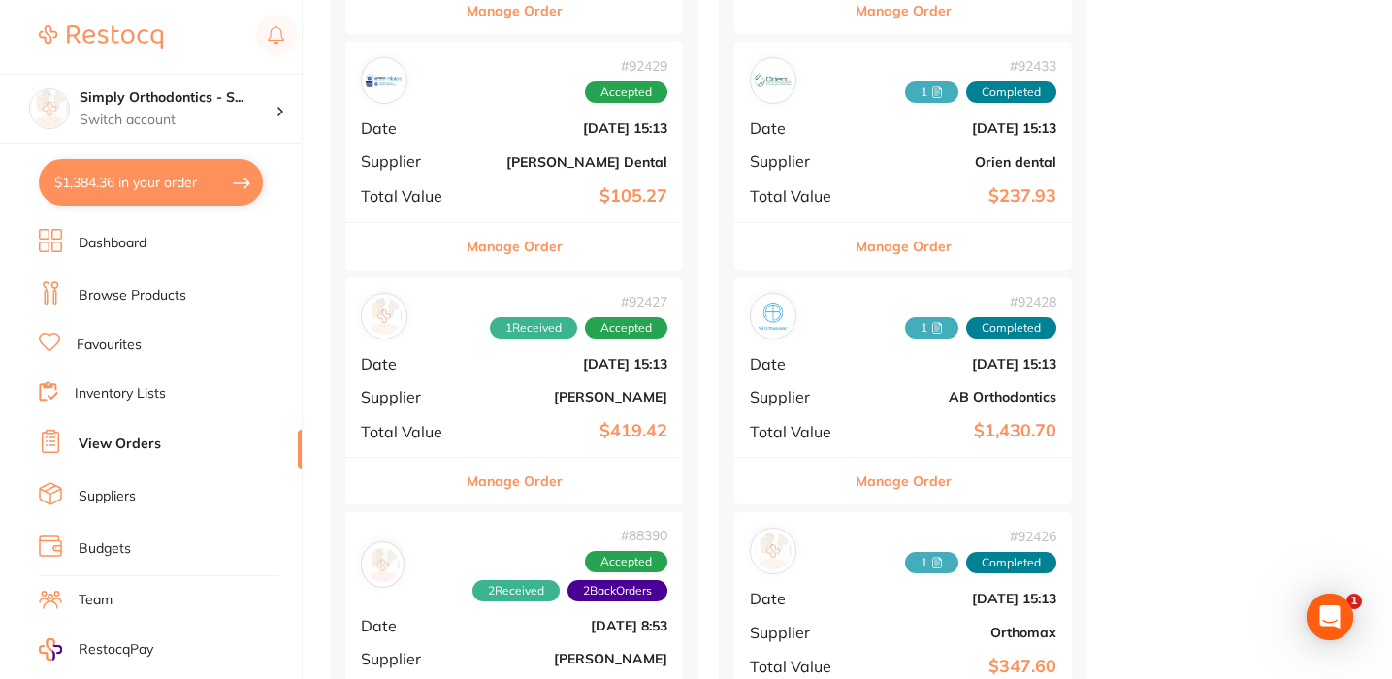
click at [499, 474] on button "Manage Order" at bounding box center [515, 481] width 96 height 47
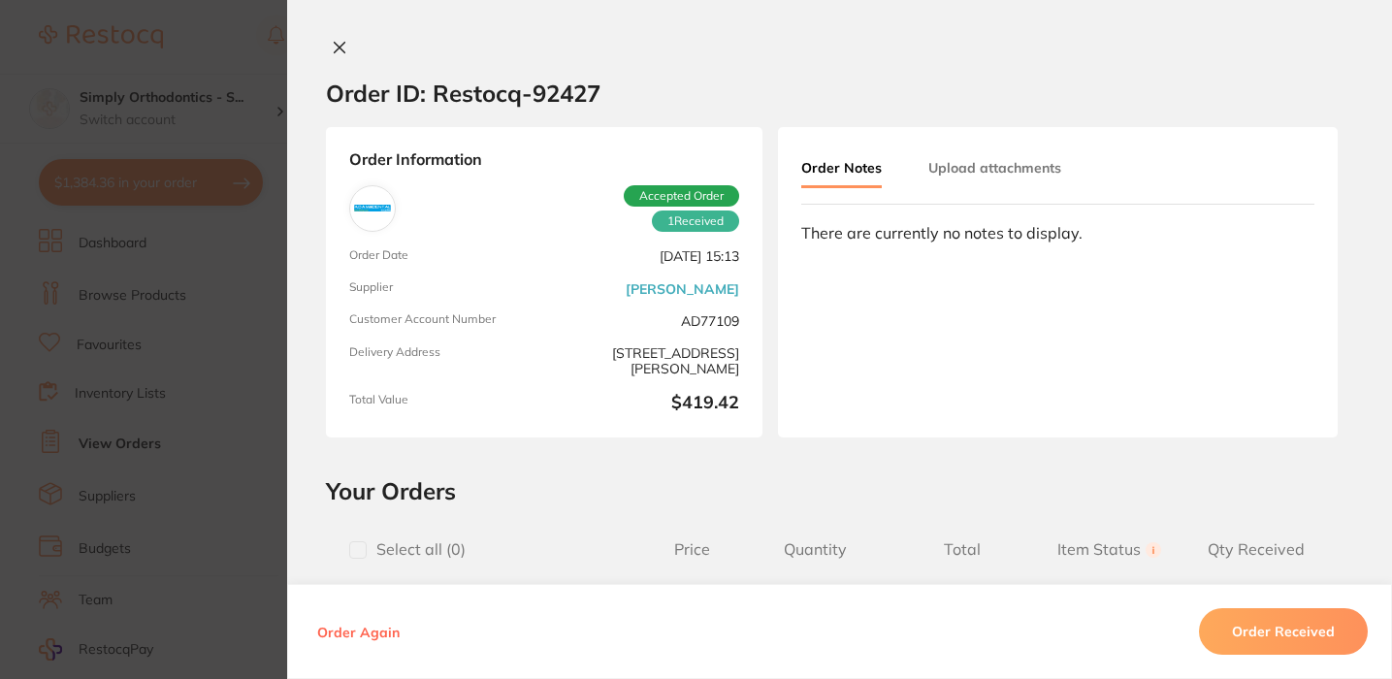
click at [941, 177] on button "Upload attachments" at bounding box center [994, 167] width 133 height 35
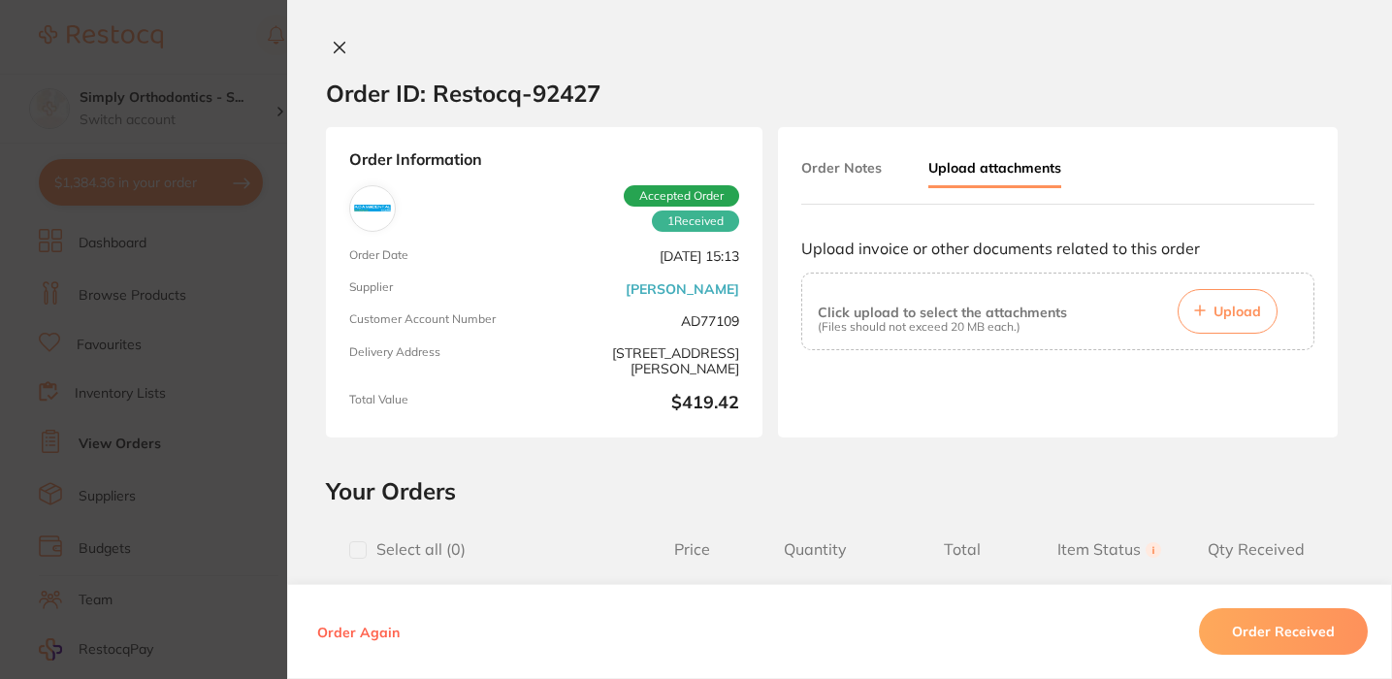
click at [1197, 323] on button "Upload" at bounding box center [1228, 311] width 100 height 45
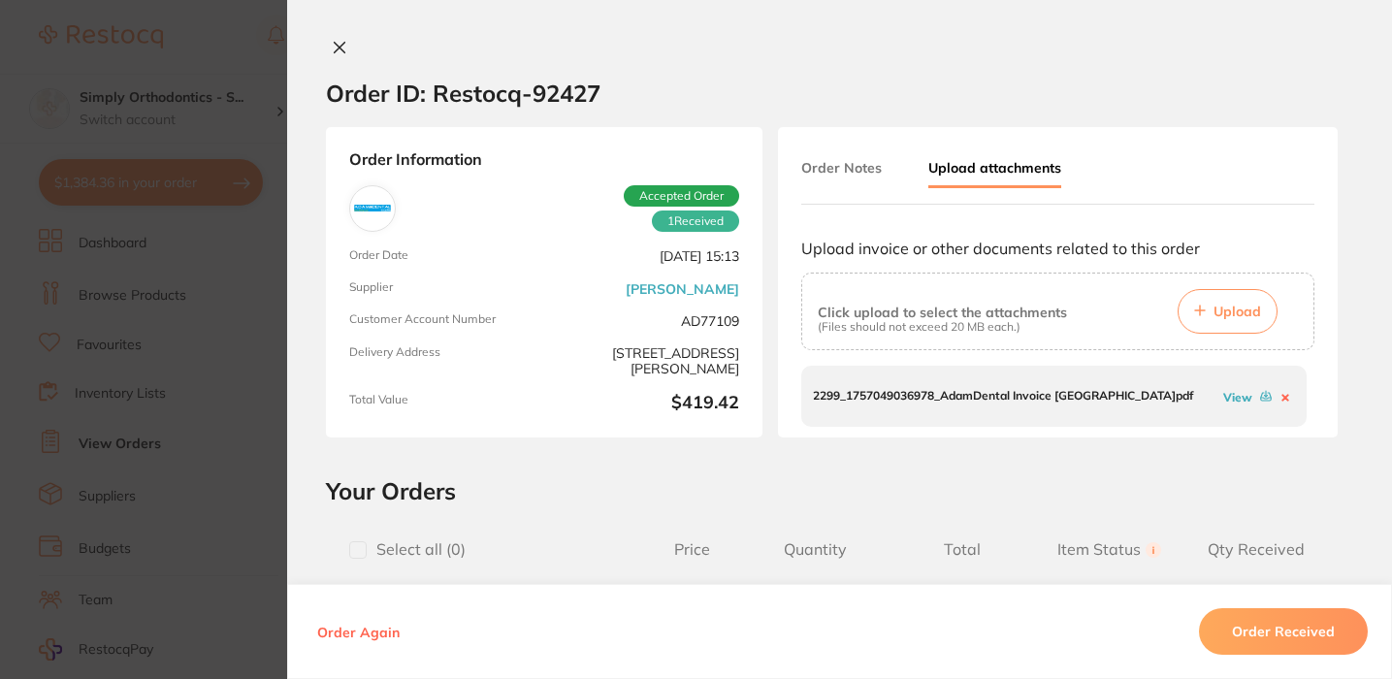
click at [334, 46] on icon at bounding box center [340, 48] width 16 height 16
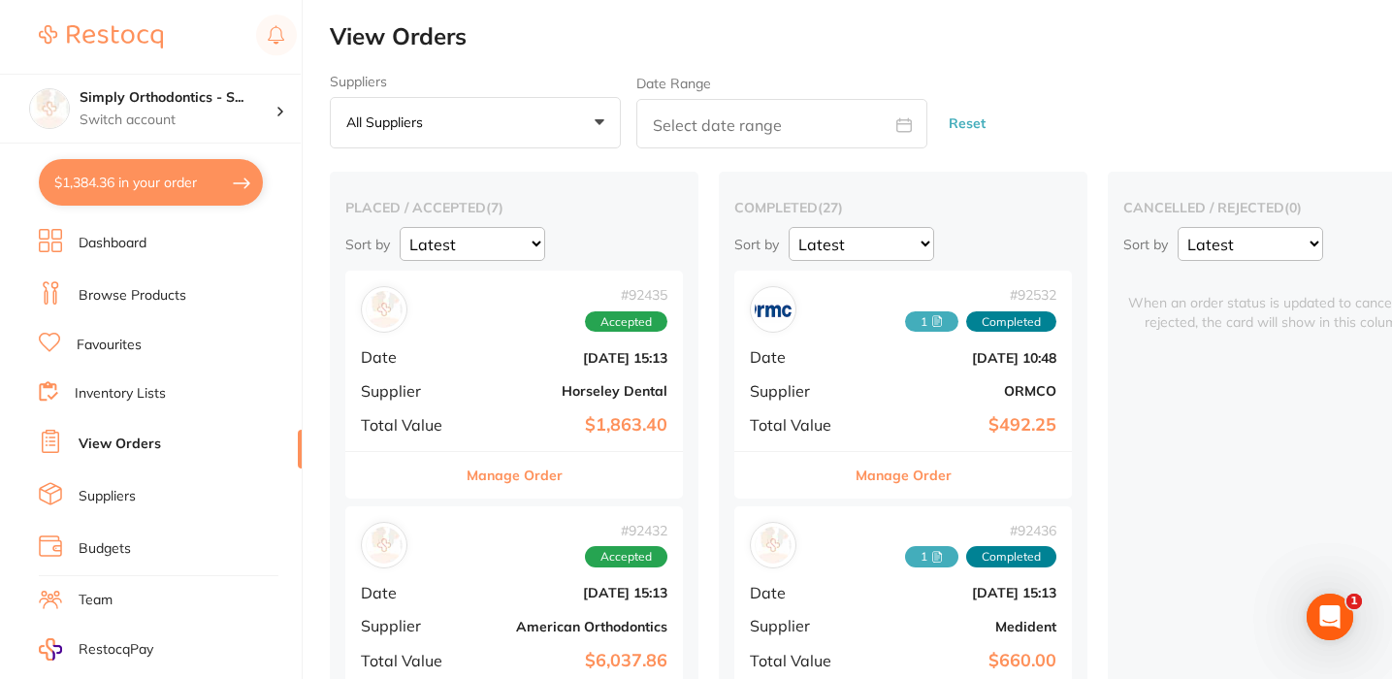
click at [1053, 94] on div "Suppliers All suppliers +0 All suppliers AB Orthodontics [PERSON_NAME] AHP Dent…" at bounding box center [861, 112] width 1062 height 76
click at [250, 118] on p "Switch account" at bounding box center [178, 120] width 196 height 19
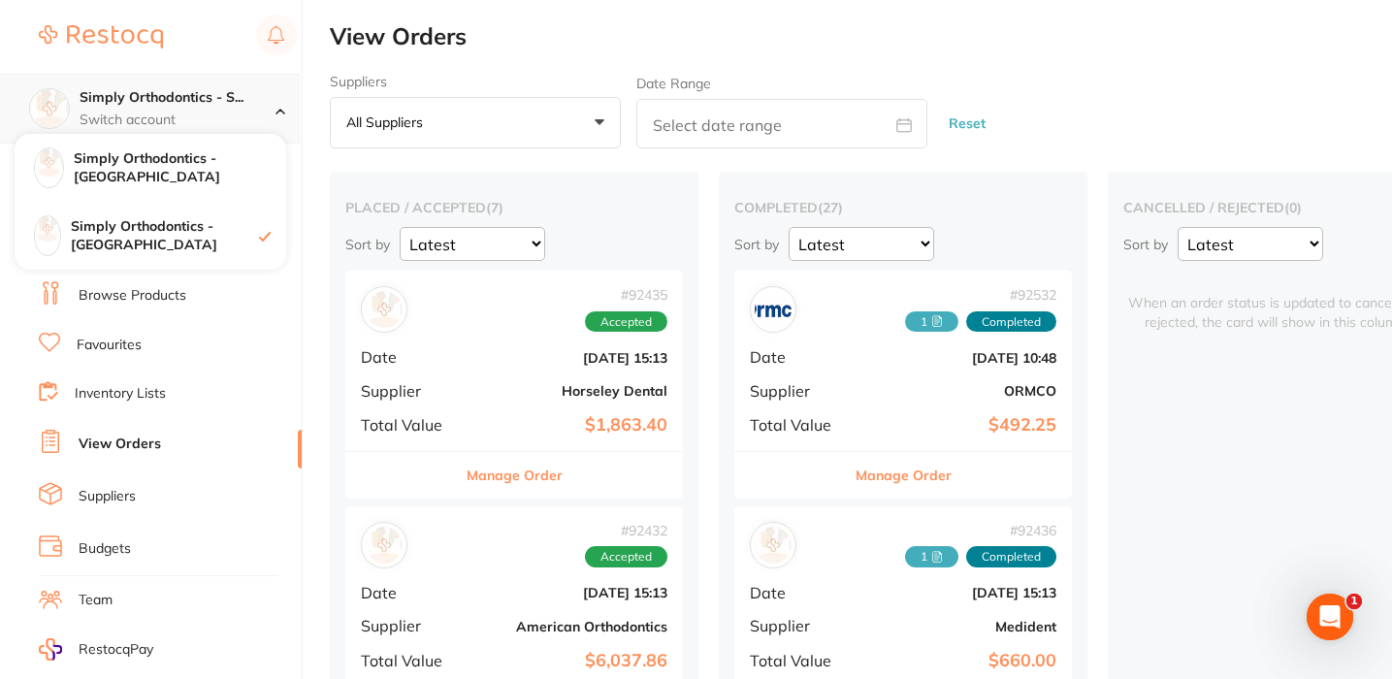
click at [256, 108] on div "Simply Orthodontics - S... Switch account" at bounding box center [178, 108] width 196 height 41
